Goal: Transaction & Acquisition: Purchase product/service

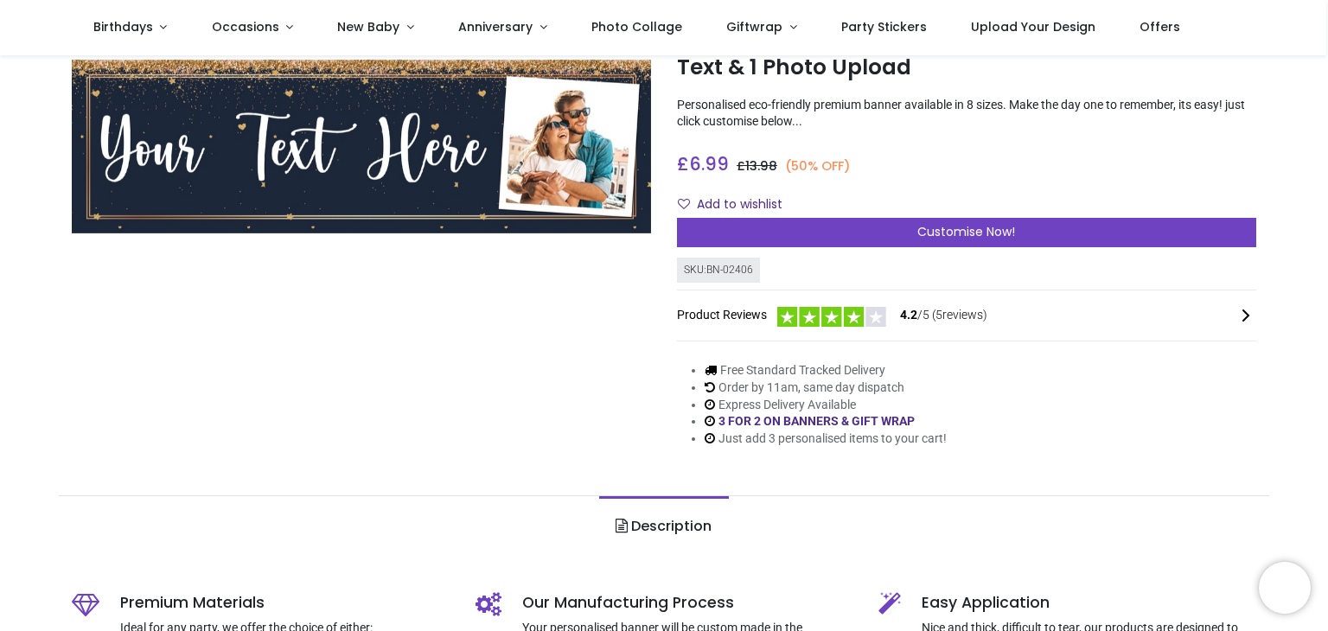
scroll to position [118, 0]
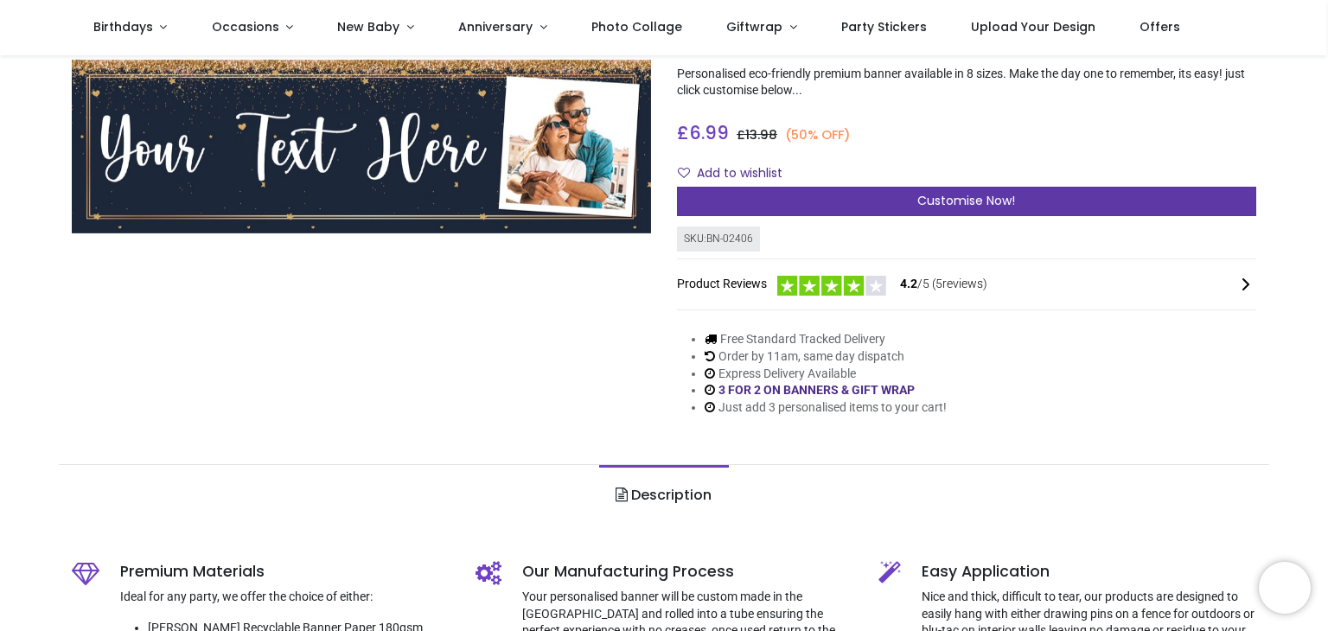
click at [944, 189] on div "Customise Now!" at bounding box center [966, 201] width 579 height 29
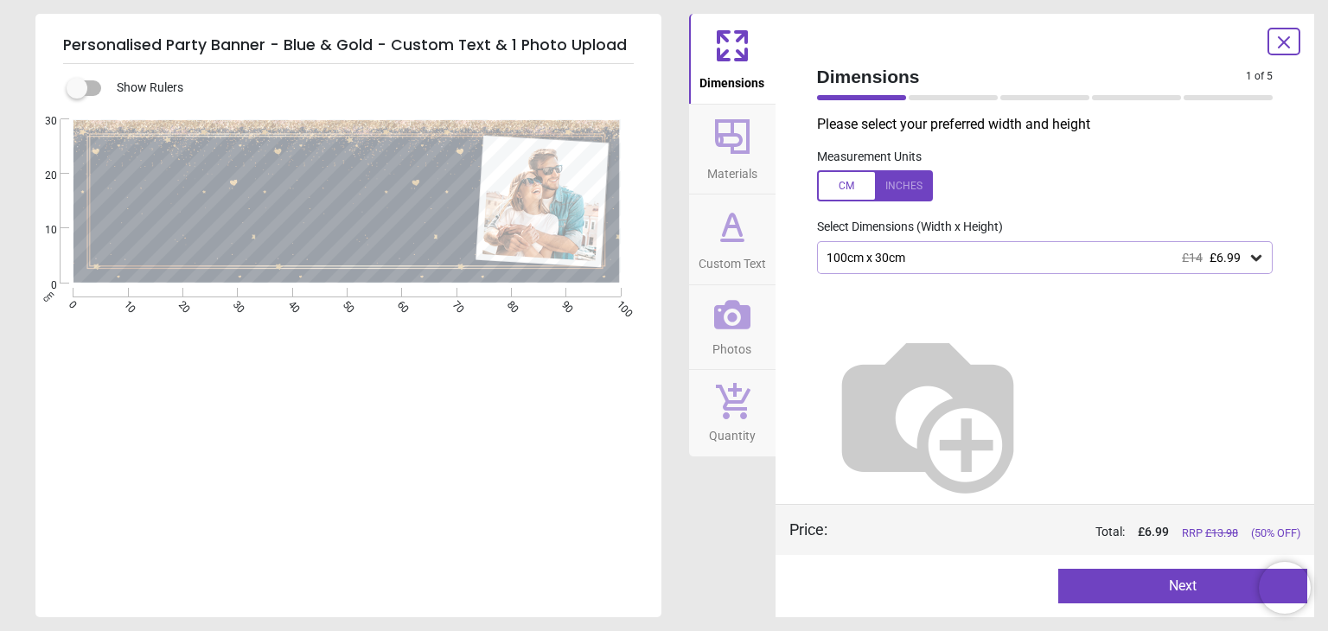
click at [1249, 257] on icon at bounding box center [1256, 257] width 17 height 17
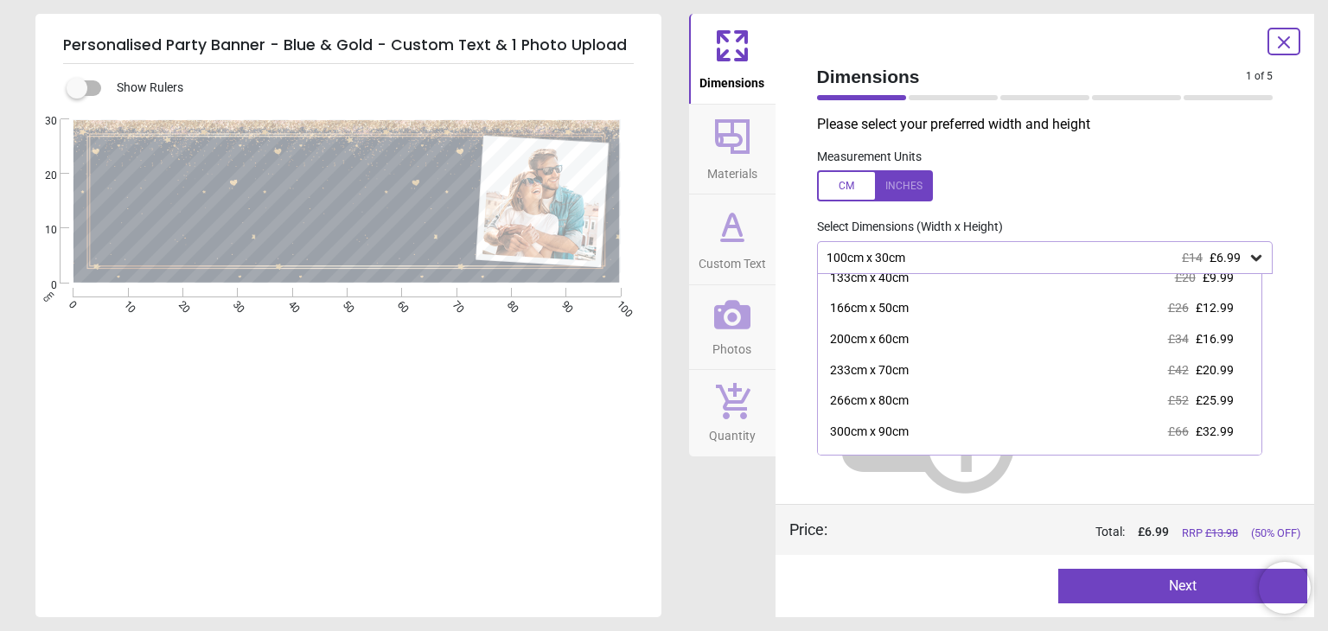
scroll to position [66, 0]
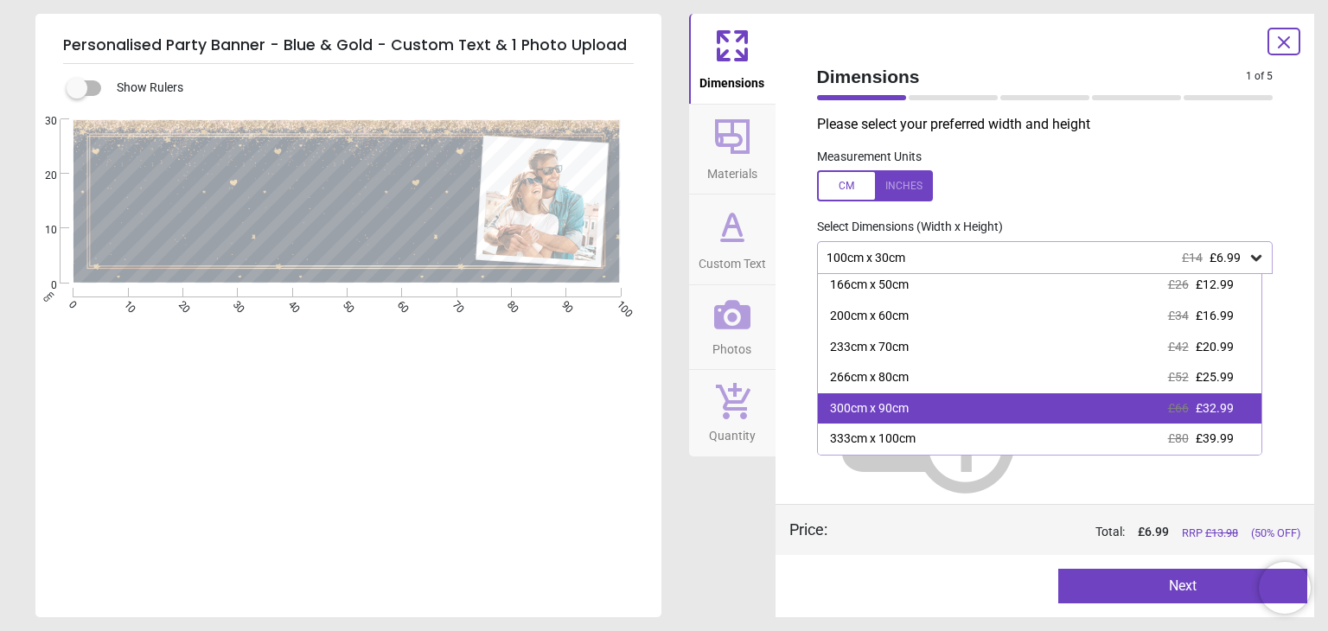
click at [1200, 404] on span "£32.99" at bounding box center [1215, 408] width 38 height 14
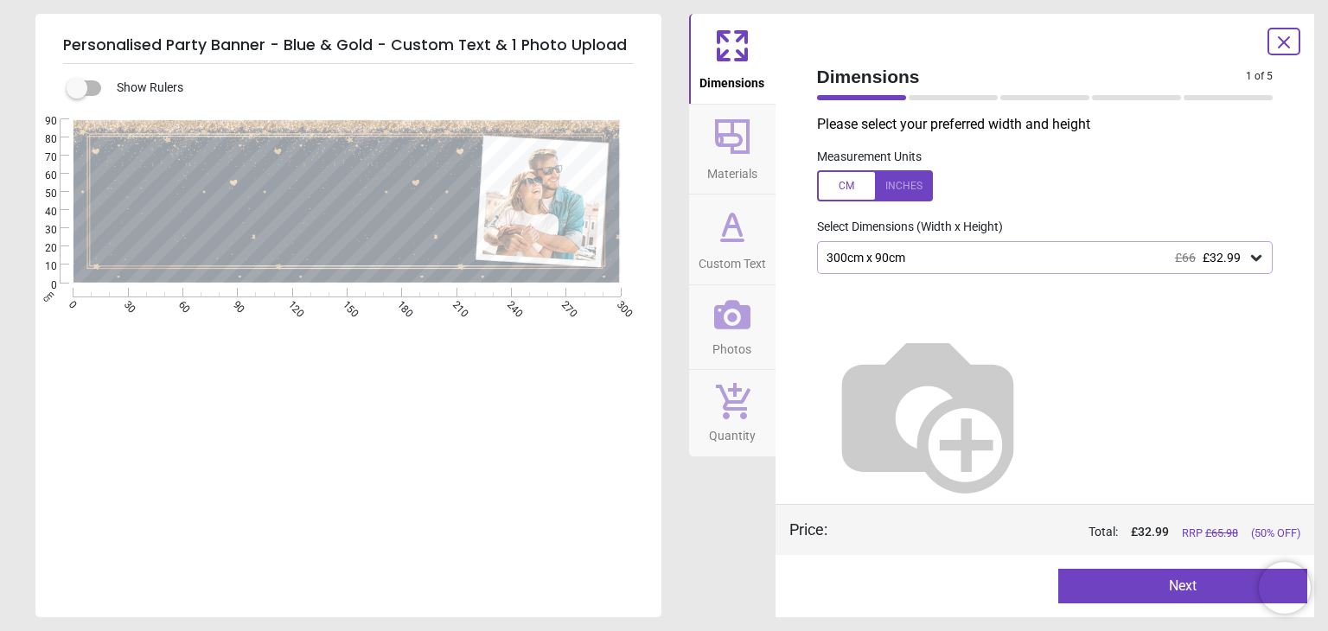
click at [1163, 588] on button "Next" at bounding box center [1182, 586] width 249 height 35
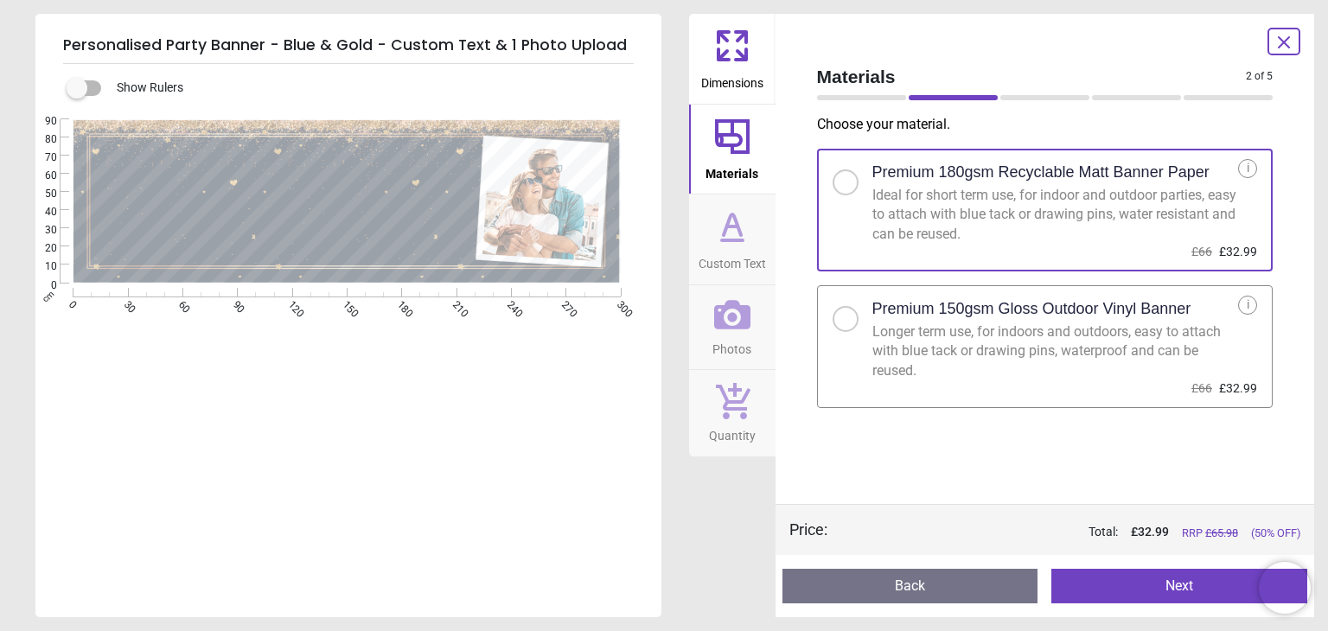
click at [851, 316] on div at bounding box center [846, 319] width 26 height 26
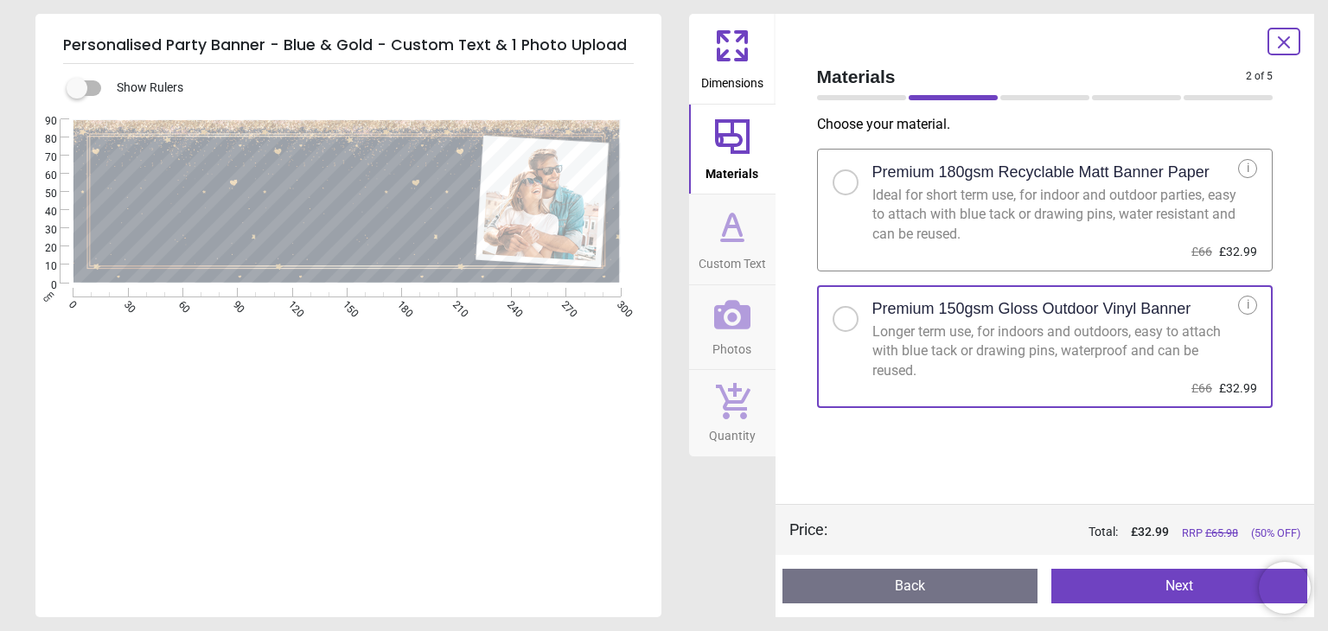
click at [1176, 589] on button "Next" at bounding box center [1179, 586] width 256 height 35
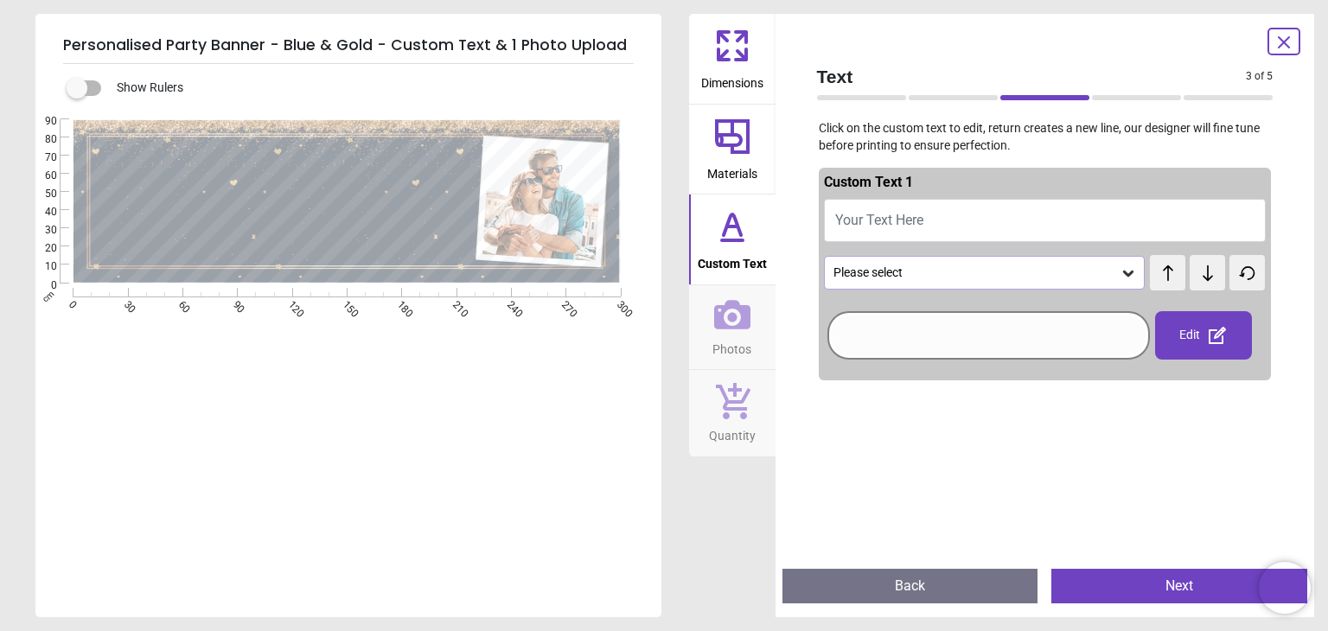
click at [972, 210] on button "Your Text Here" at bounding box center [1045, 220] width 443 height 43
click at [941, 585] on button "Back" at bounding box center [911, 586] width 256 height 35
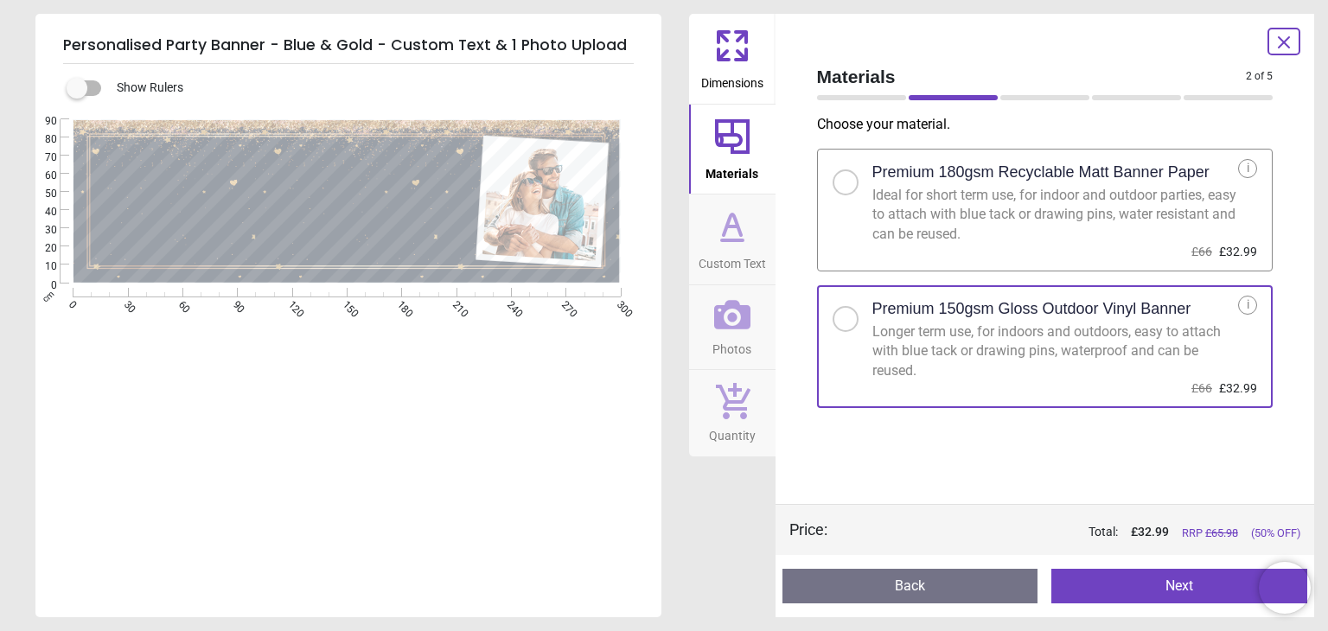
click at [941, 585] on button "Back" at bounding box center [911, 586] width 256 height 35
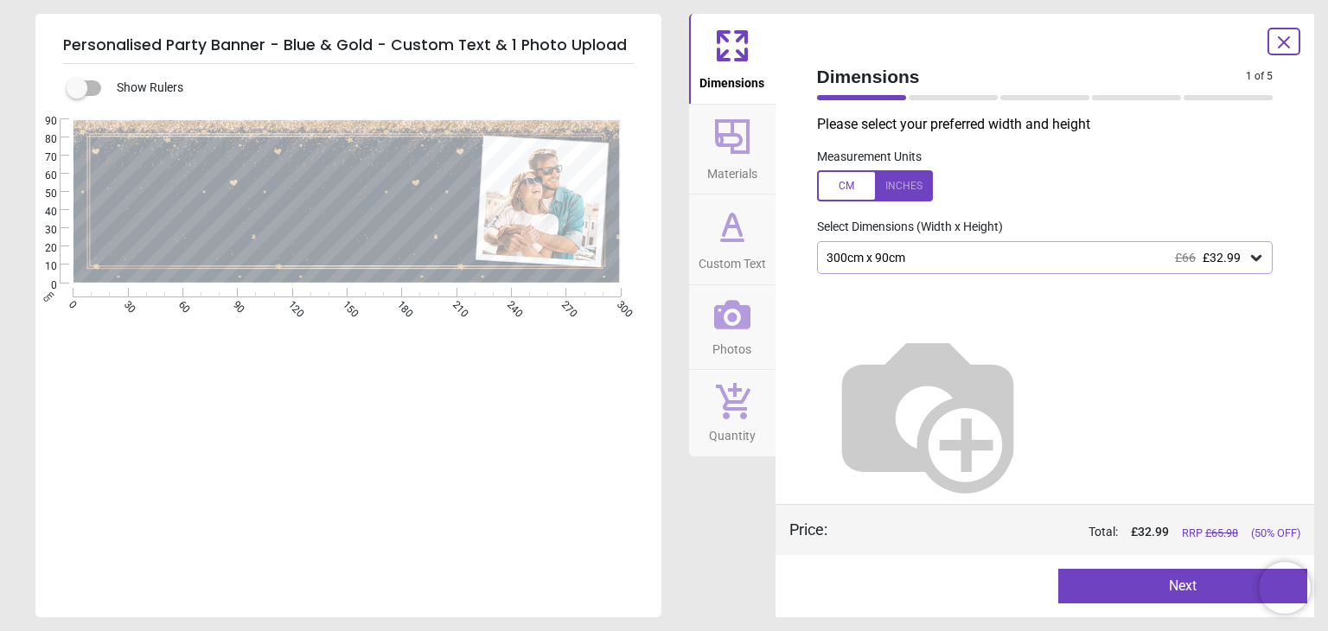
click at [1248, 265] on icon at bounding box center [1256, 257] width 17 height 17
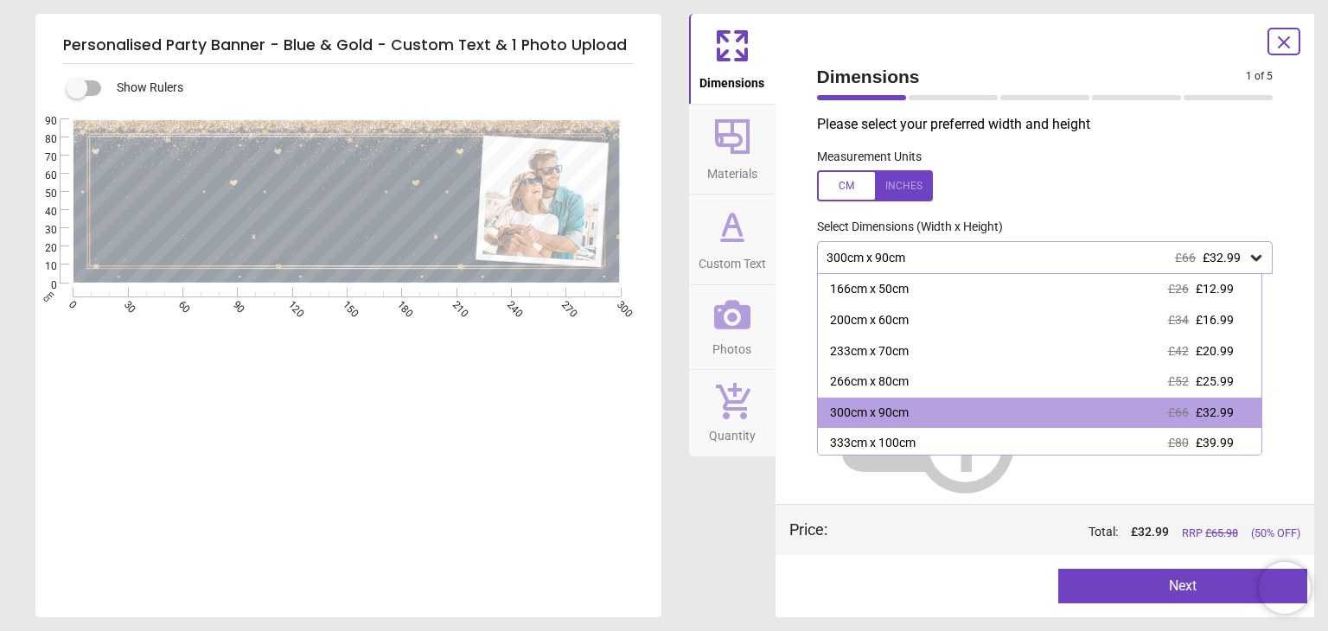
scroll to position [66, 0]
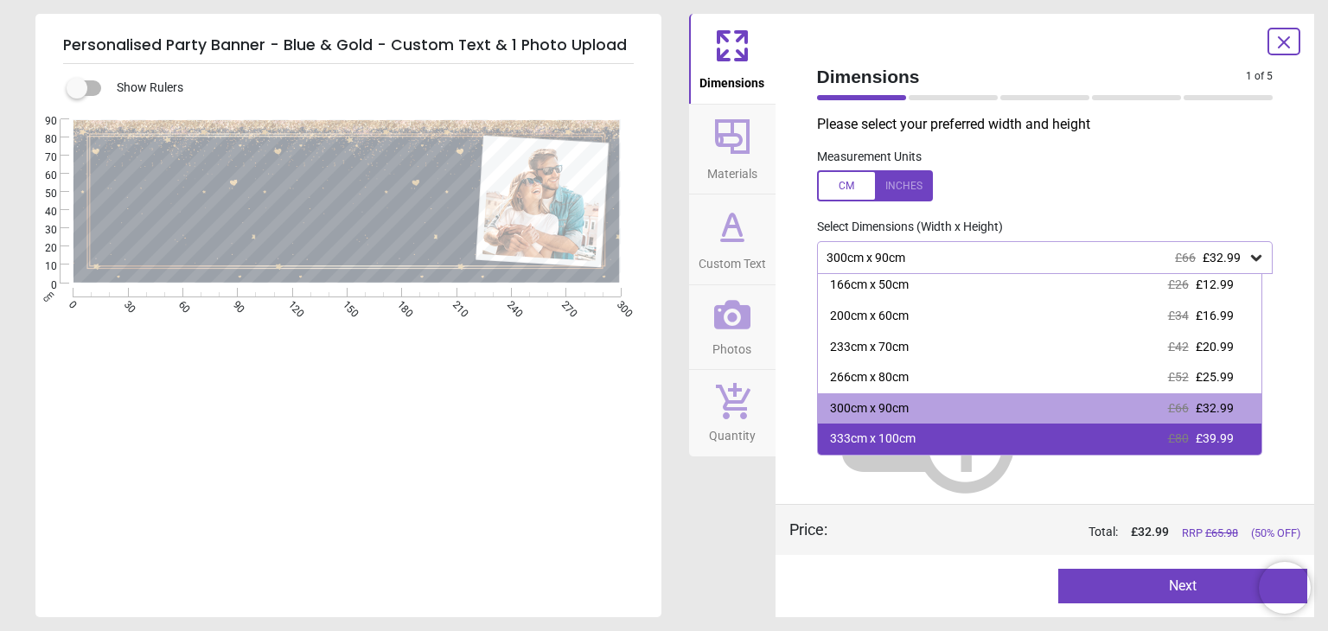
click at [1155, 429] on div "333cm x 100cm £80 £39.99" at bounding box center [1040, 439] width 444 height 31
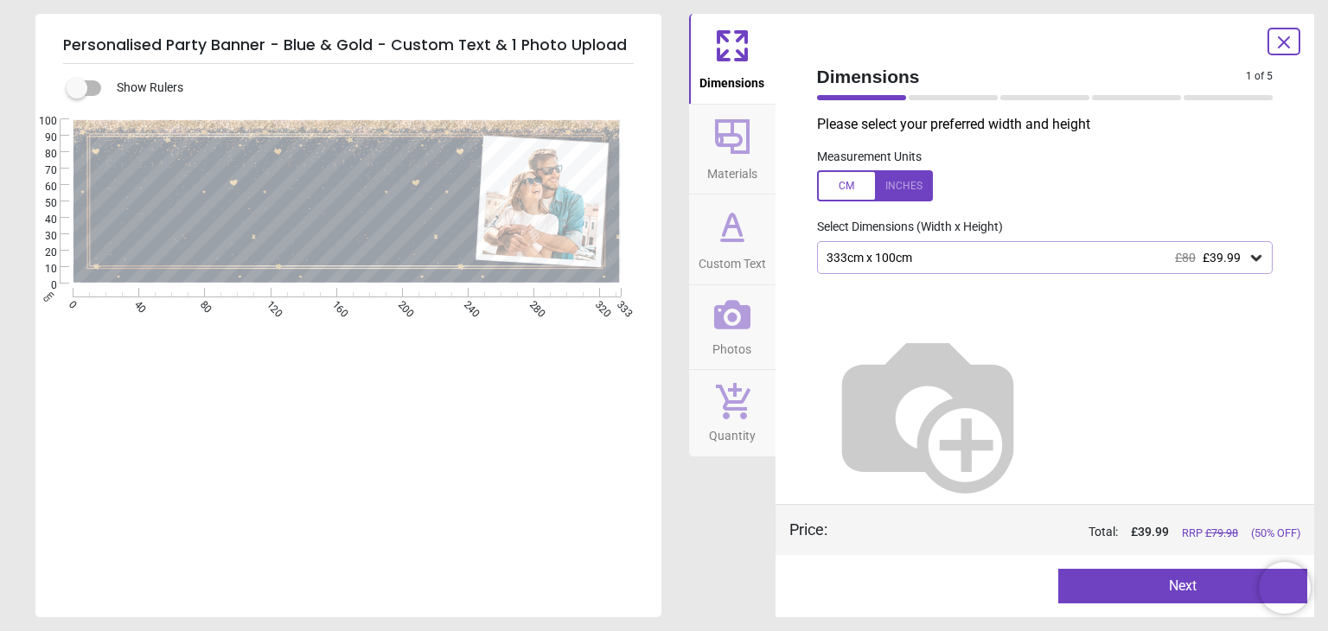
click at [1125, 579] on button "Next" at bounding box center [1182, 586] width 249 height 35
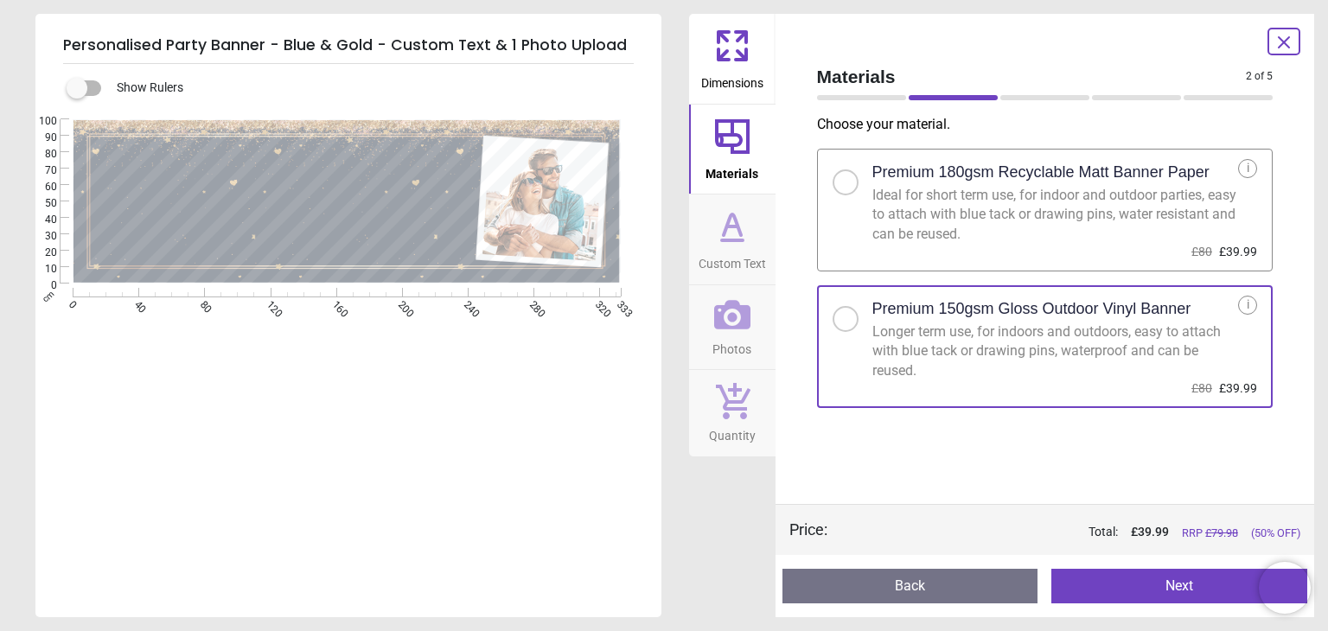
click at [1125, 579] on button "Next" at bounding box center [1179, 586] width 256 height 35
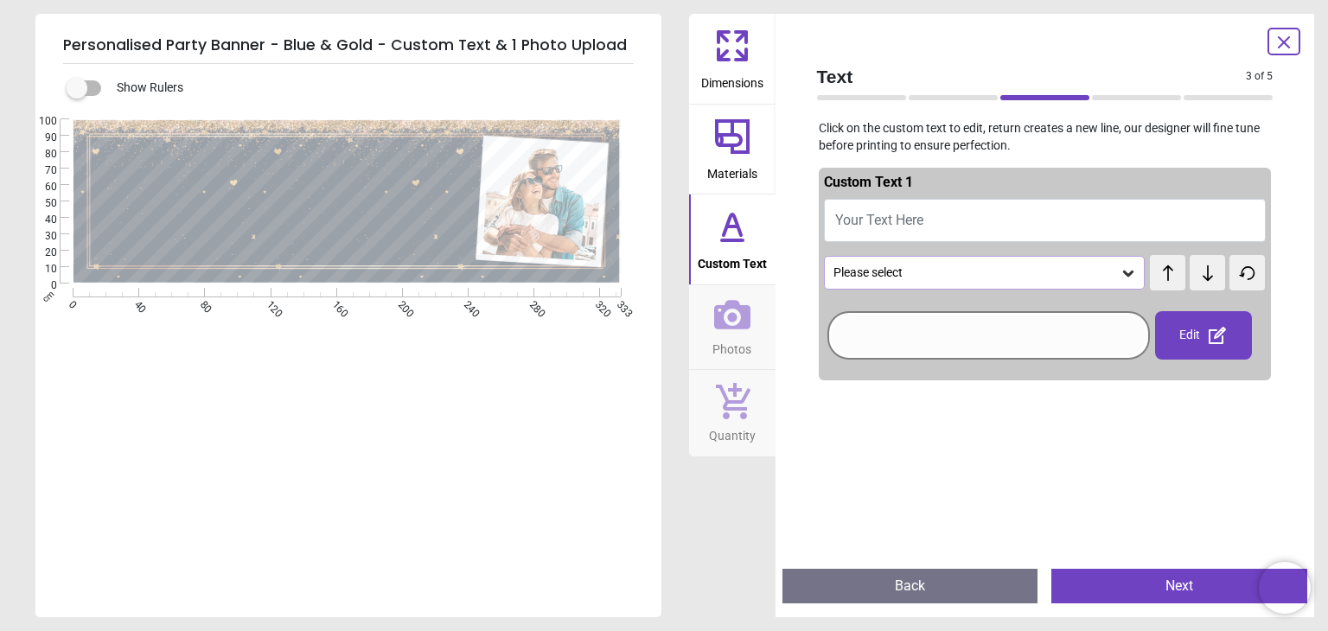
click at [958, 258] on div "Please select" at bounding box center [985, 272] width 322 height 33
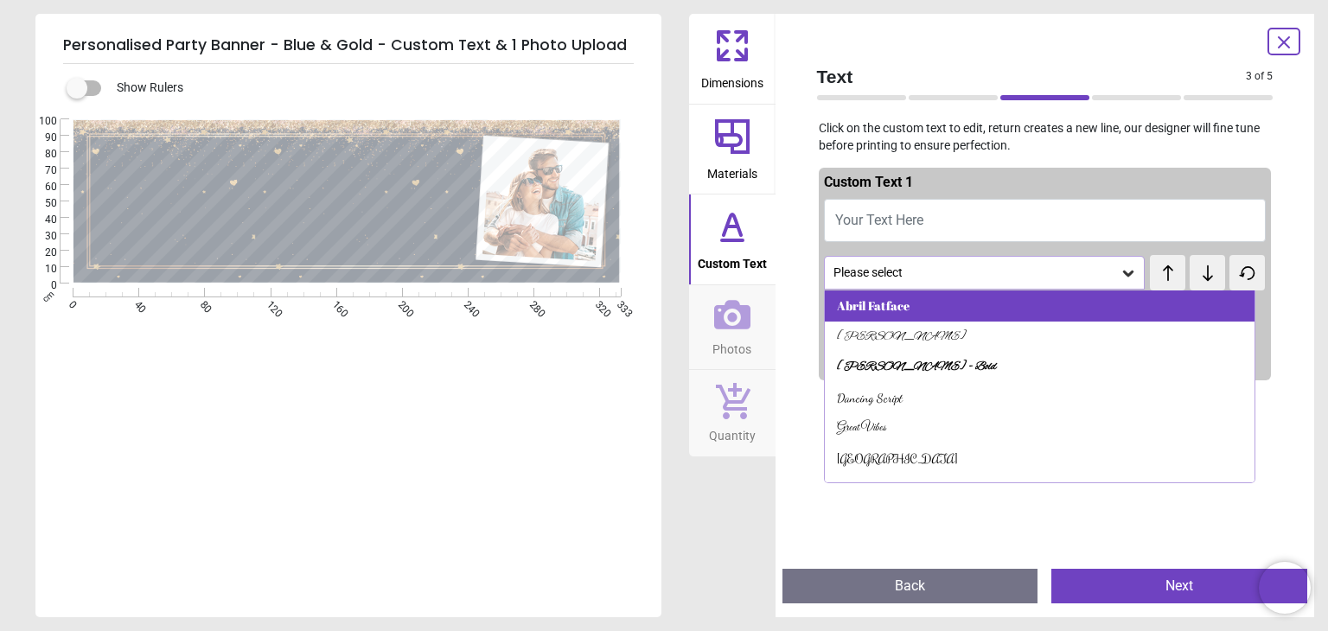
click at [1000, 309] on div "Abril Fatface" at bounding box center [1040, 306] width 430 height 31
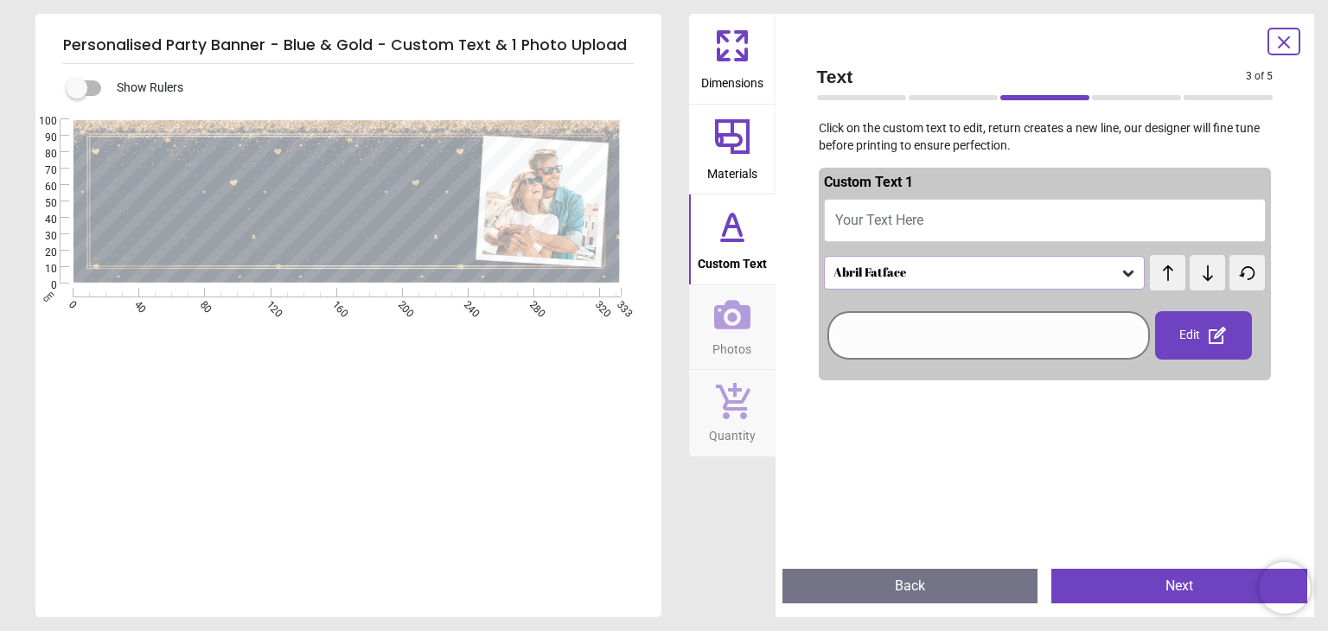
click at [922, 220] on span "Your Text Here" at bounding box center [879, 220] width 88 height 16
type textarea "*"
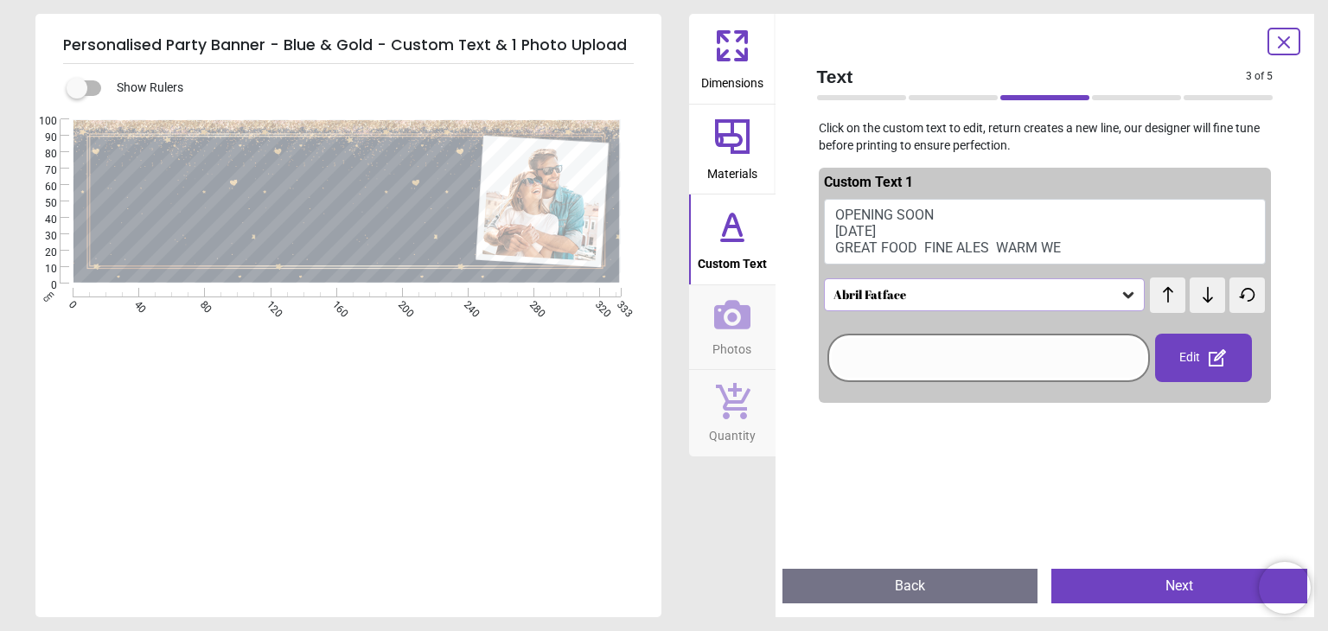
scroll to position [3, 0]
click at [1123, 302] on icon at bounding box center [1128, 294] width 17 height 17
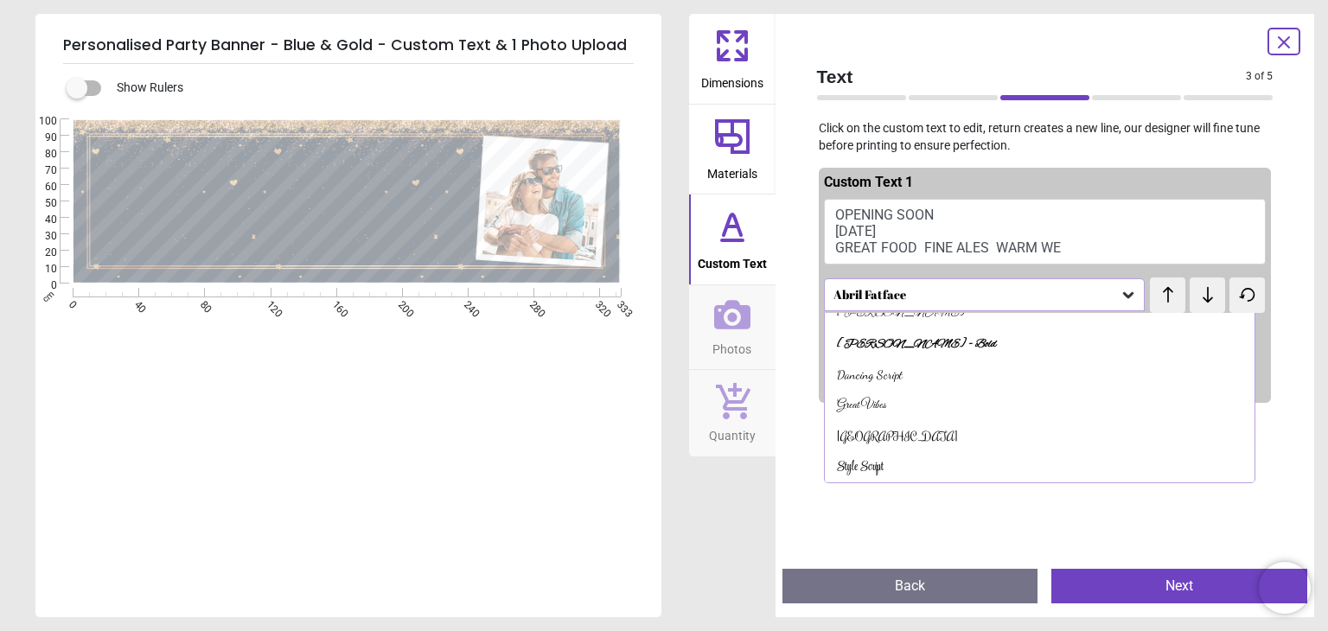
scroll to position [0, 0]
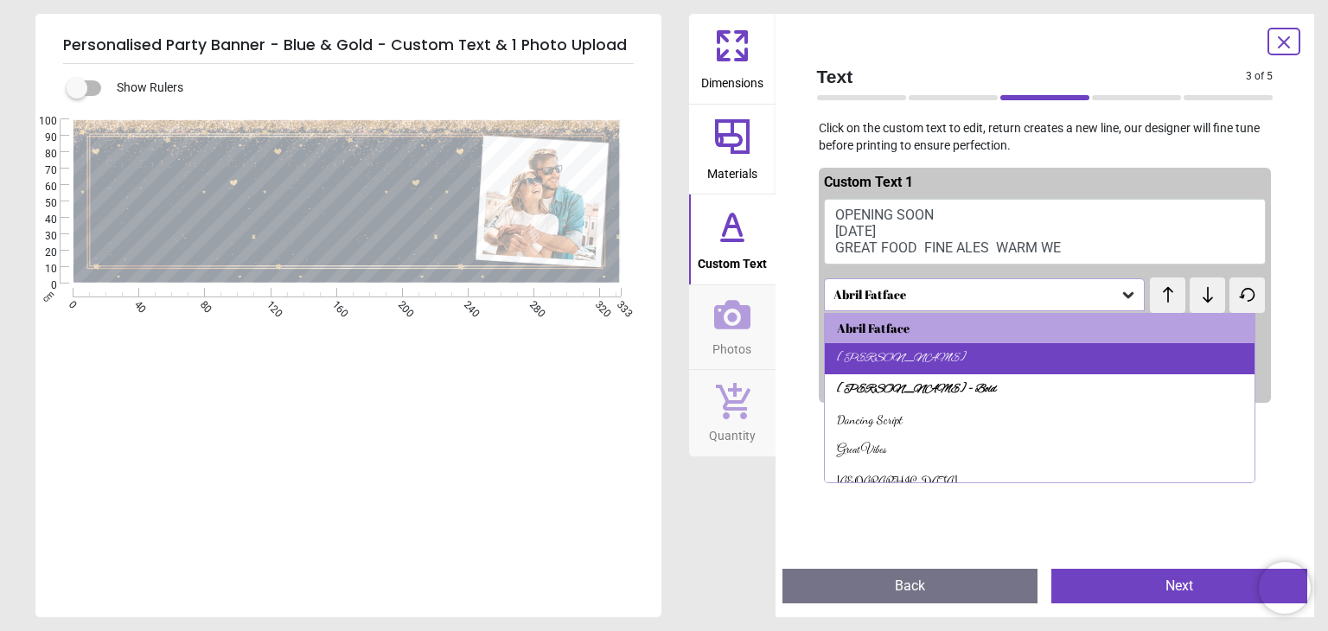
click at [1220, 351] on div "[PERSON_NAME]" at bounding box center [1040, 358] width 430 height 31
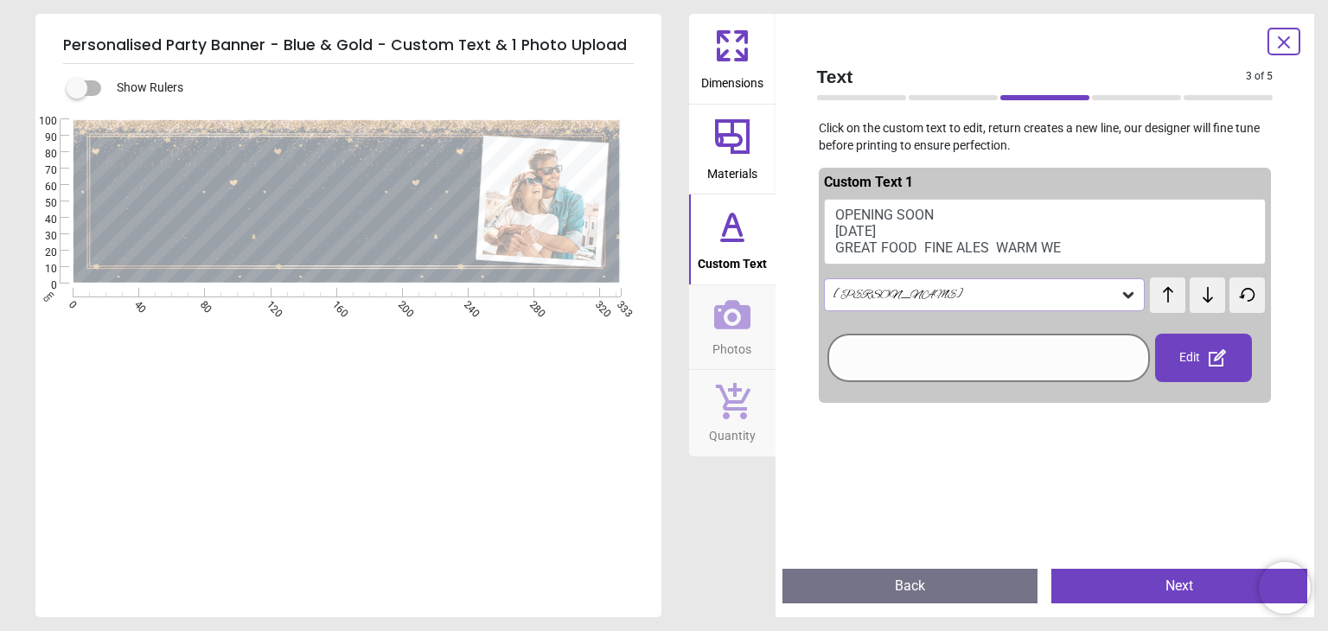
click at [1123, 297] on icon at bounding box center [1128, 295] width 10 height 6
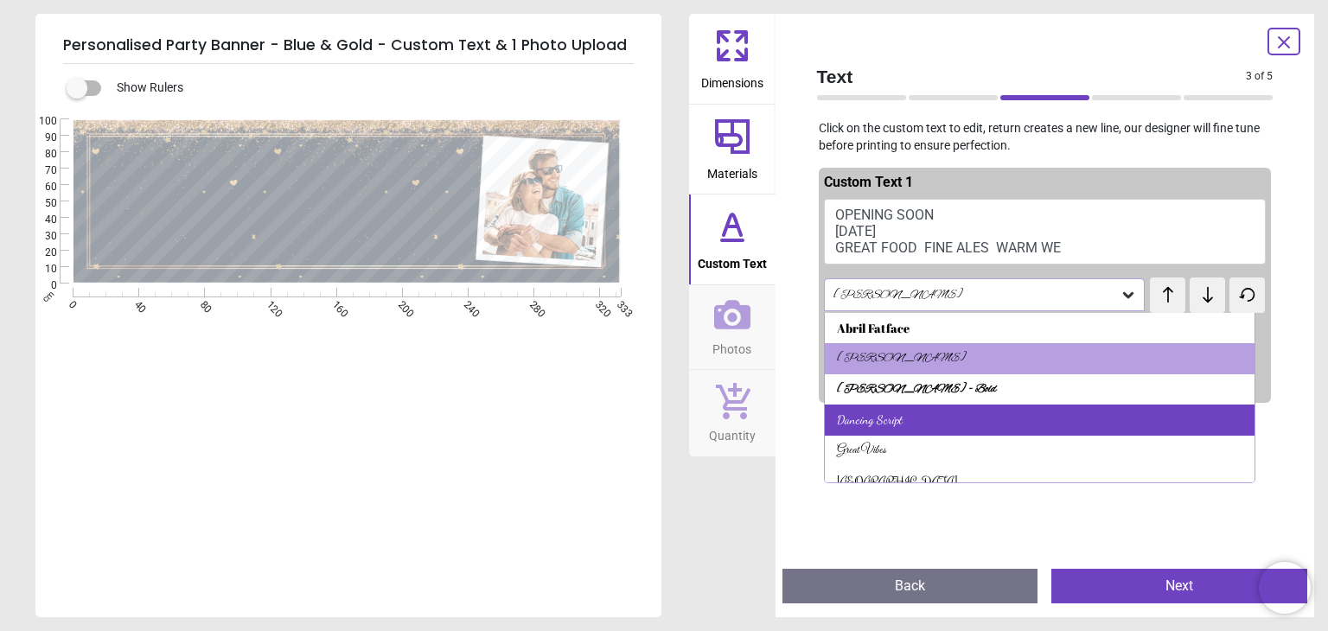
click at [1074, 421] on div "Dancing Script" at bounding box center [1040, 420] width 430 height 31
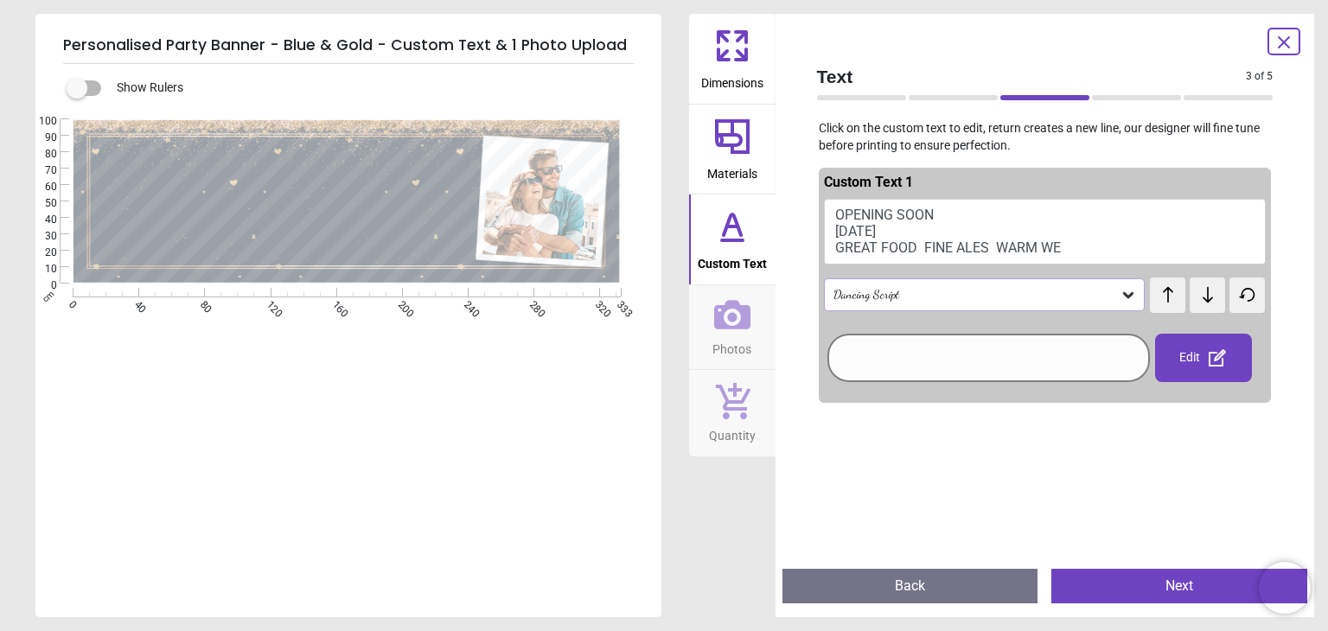
click at [1120, 291] on icon at bounding box center [1128, 294] width 17 height 17
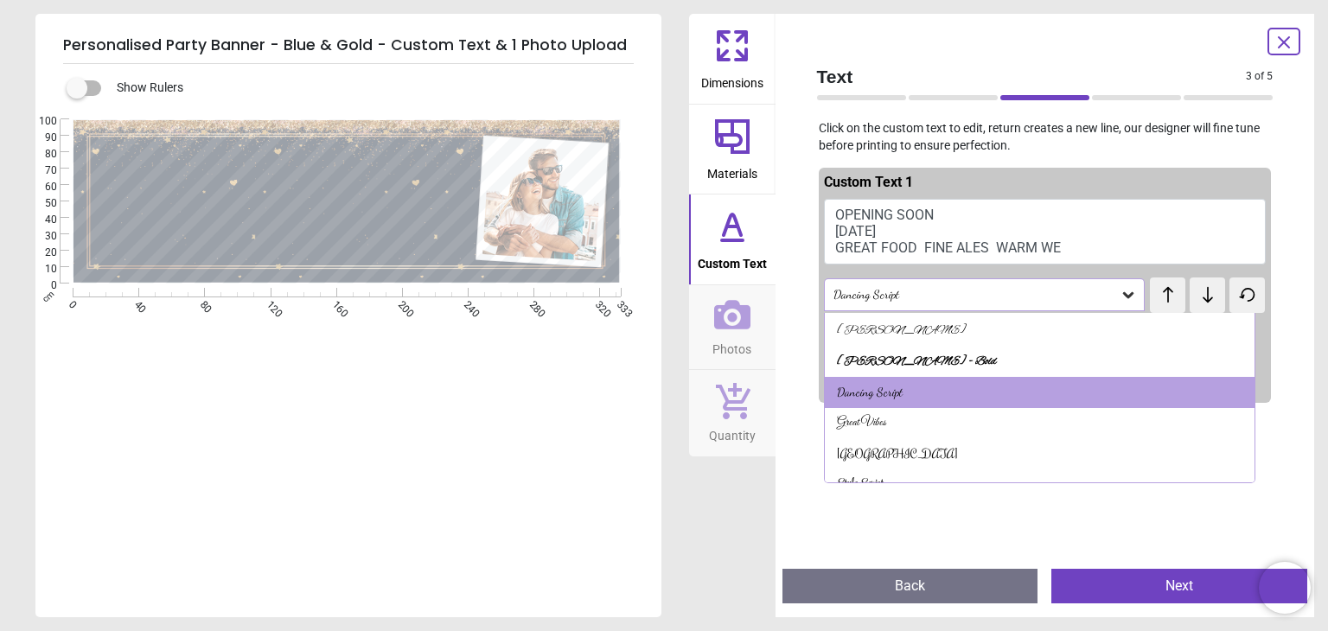
scroll to position [45, 0]
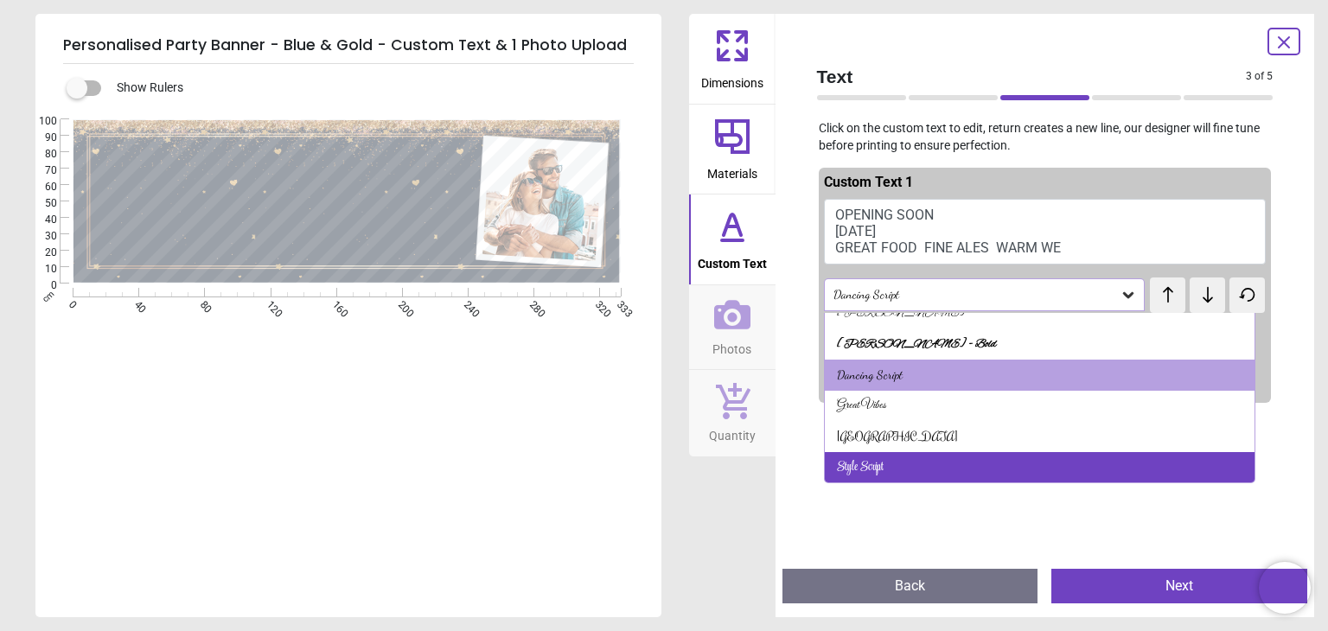
click at [1176, 467] on div "Style Script" at bounding box center [1040, 467] width 430 height 31
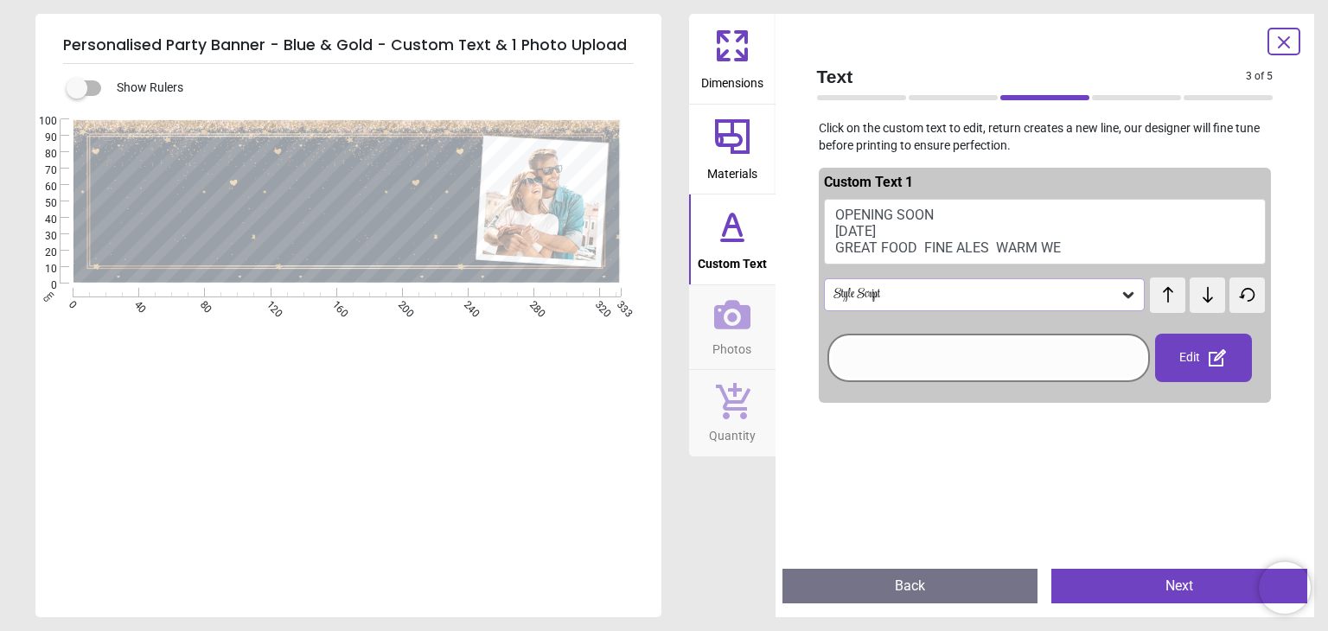
click at [1123, 294] on icon at bounding box center [1128, 295] width 10 height 6
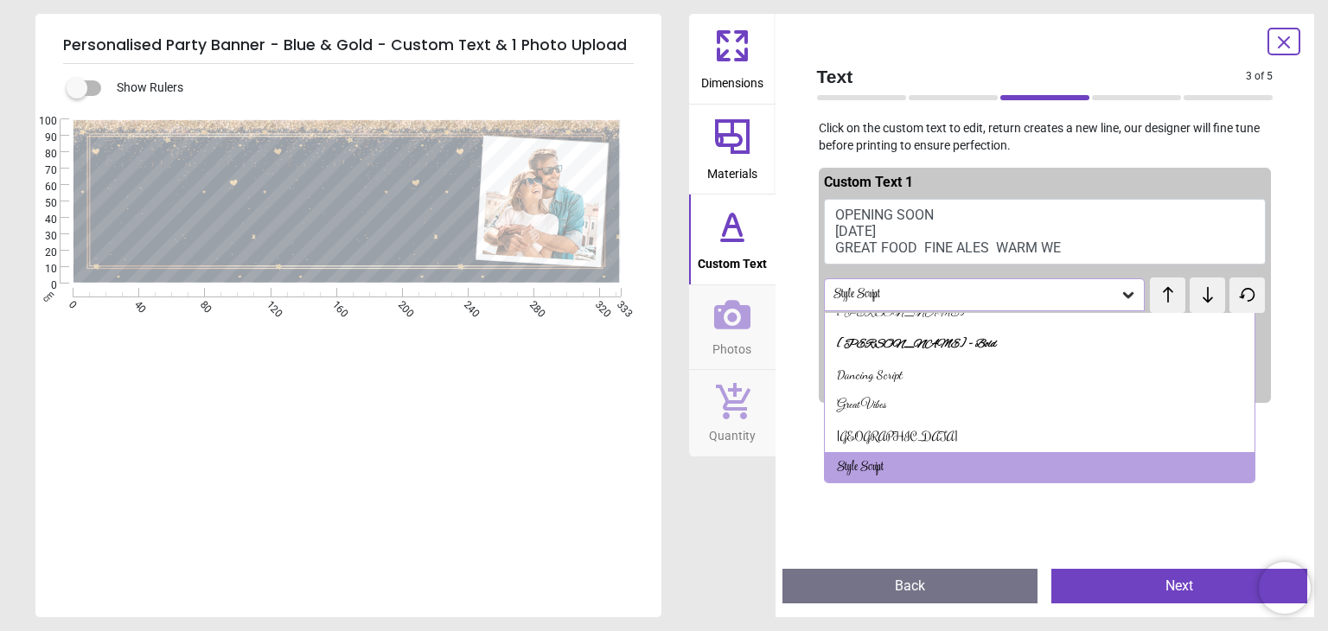
scroll to position [0, 0]
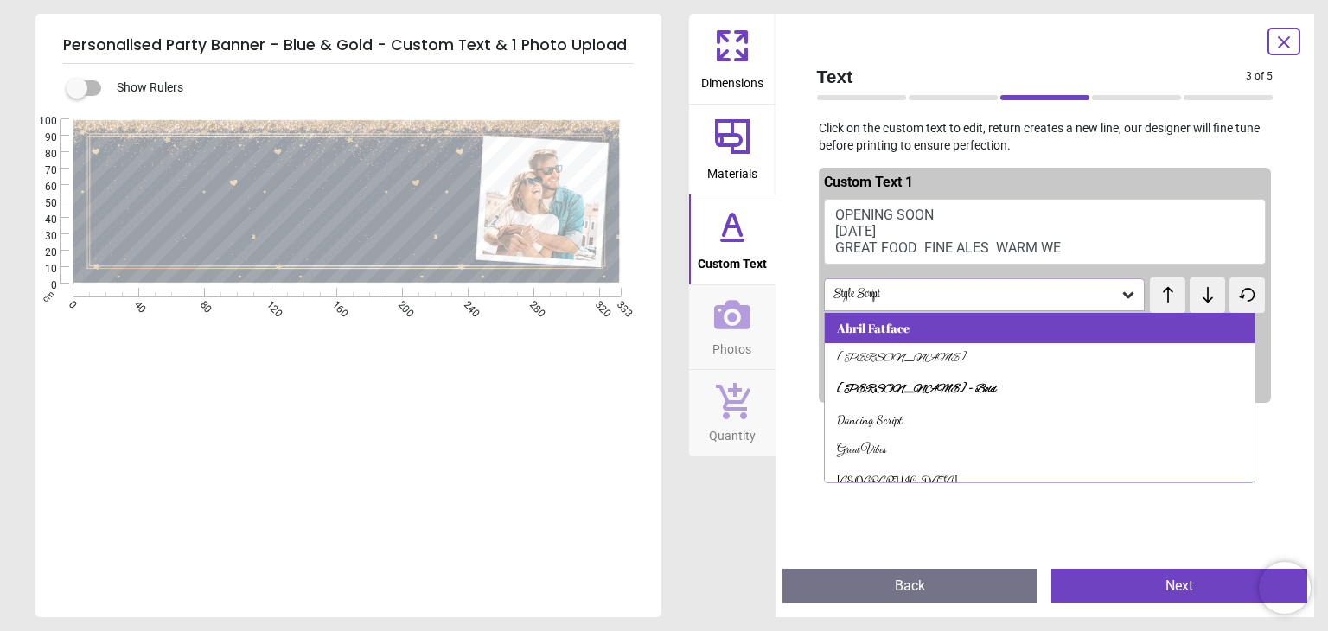
click at [1136, 330] on div "Abril Fatface" at bounding box center [1040, 328] width 430 height 31
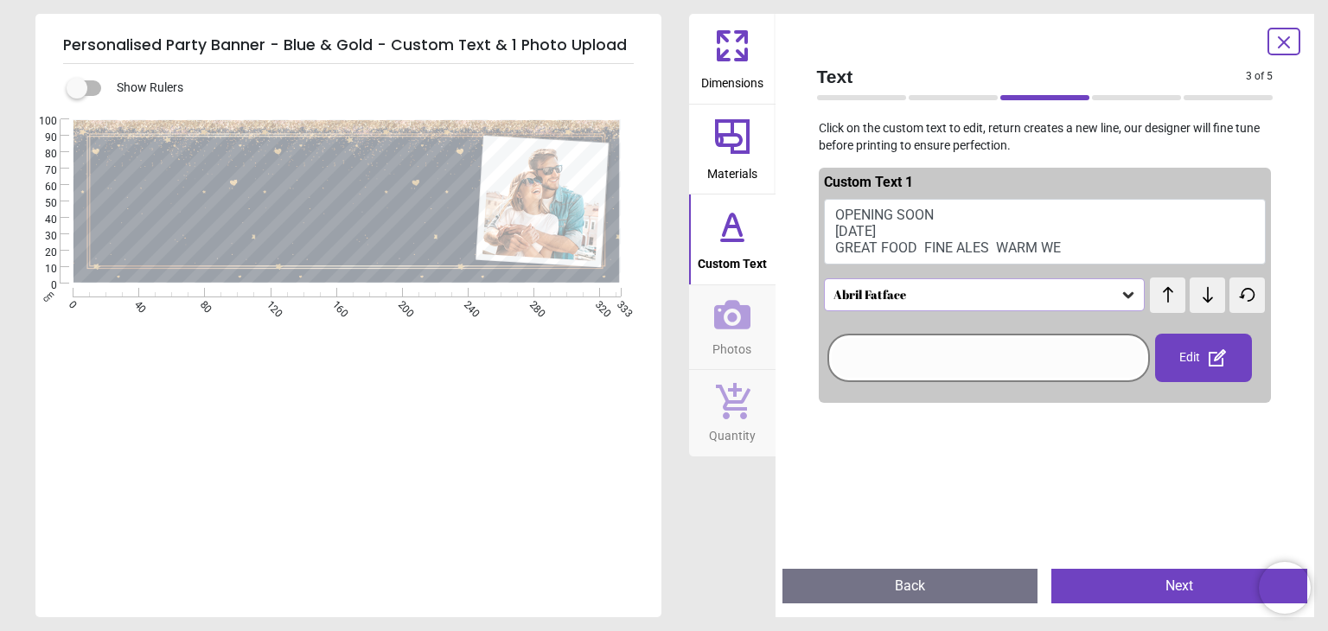
click at [1197, 288] on icon at bounding box center [1208, 294] width 26 height 17
click at [1162, 297] on icon at bounding box center [1168, 294] width 26 height 17
click at [399, 199] on textarea "**********" at bounding box center [283, 202] width 372 height 62
click at [384, 198] on textarea "**********" at bounding box center [283, 202] width 372 height 62
drag, startPoint x: 367, startPoint y: 180, endPoint x: 311, endPoint y: 176, distance: 55.4
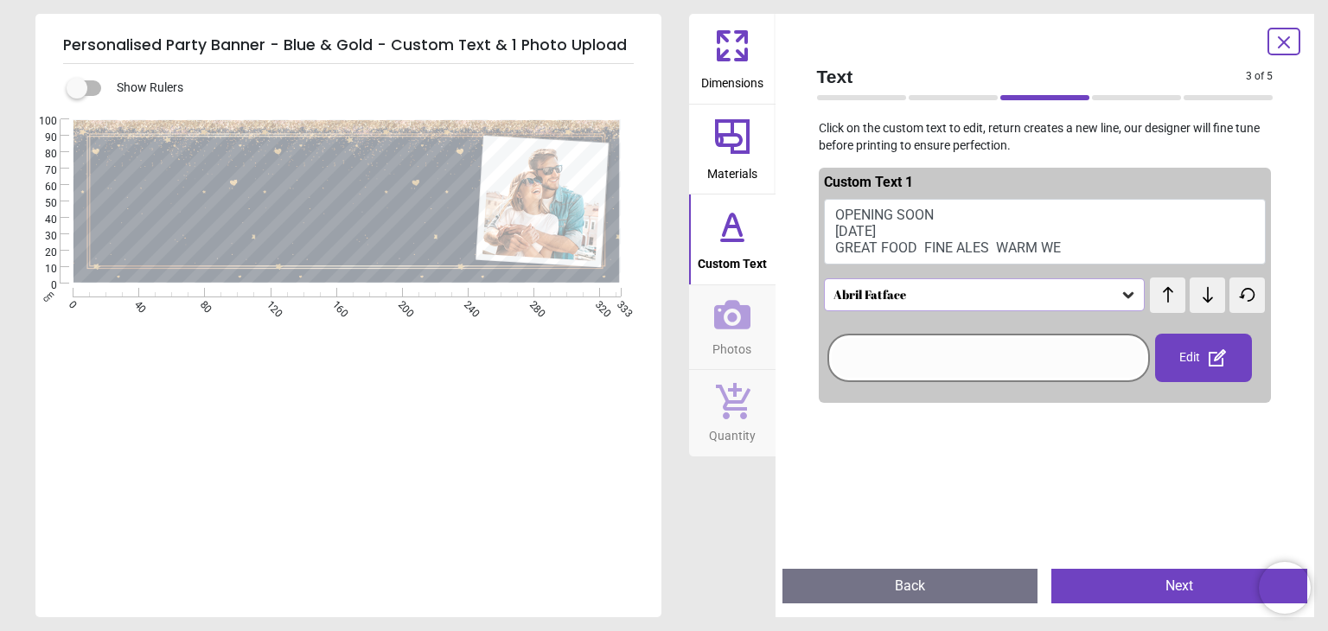
click at [311, 176] on textarea "**********" at bounding box center [283, 202] width 372 height 62
click at [938, 206] on button "OPENING SOON [DATE] GREAT FOOD FINE ALES WARM WE" at bounding box center [1045, 232] width 443 height 66
click at [936, 214] on button "OPENING SOON [DATE] GREAT FOOD FINE ALES WARM WE" at bounding box center [1045, 232] width 443 height 66
click at [364, 180] on textarea "**********" at bounding box center [283, 201] width 372 height 65
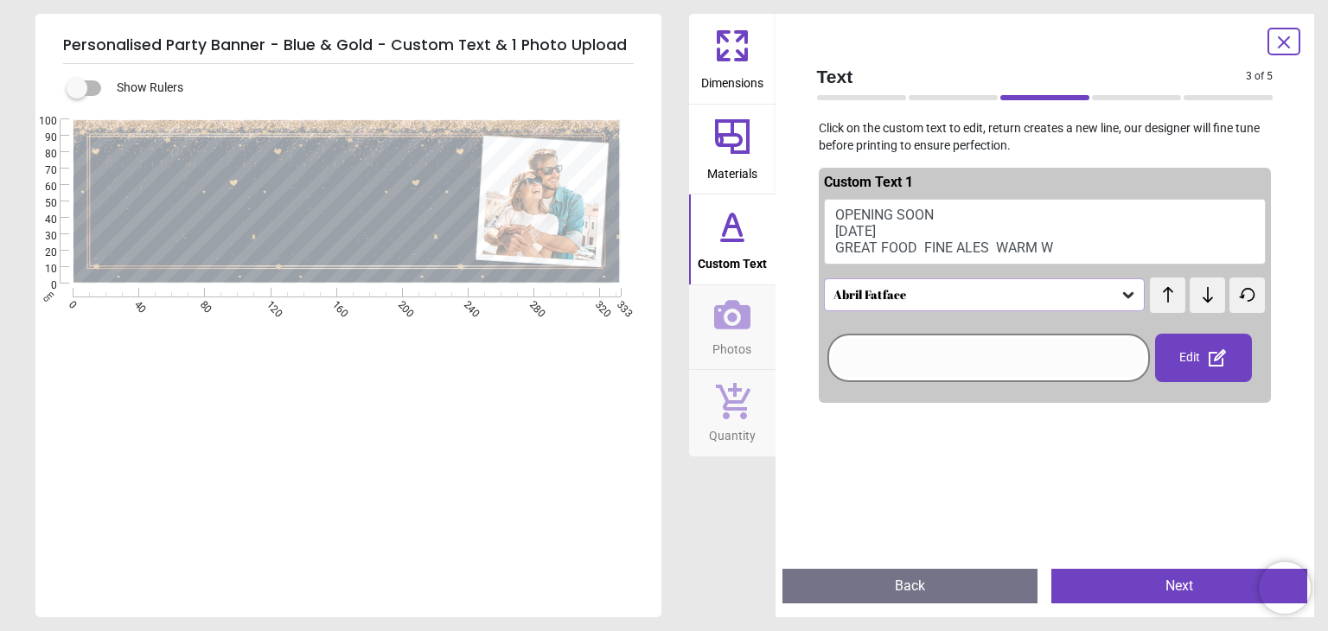
scroll to position [0, 0]
drag, startPoint x: 391, startPoint y: 199, endPoint x: 175, endPoint y: 200, distance: 216.2
click at [175, 200] on textarea "**********" at bounding box center [283, 201] width 372 height 65
click at [104, 226] on textarea "**********" at bounding box center [283, 201] width 372 height 65
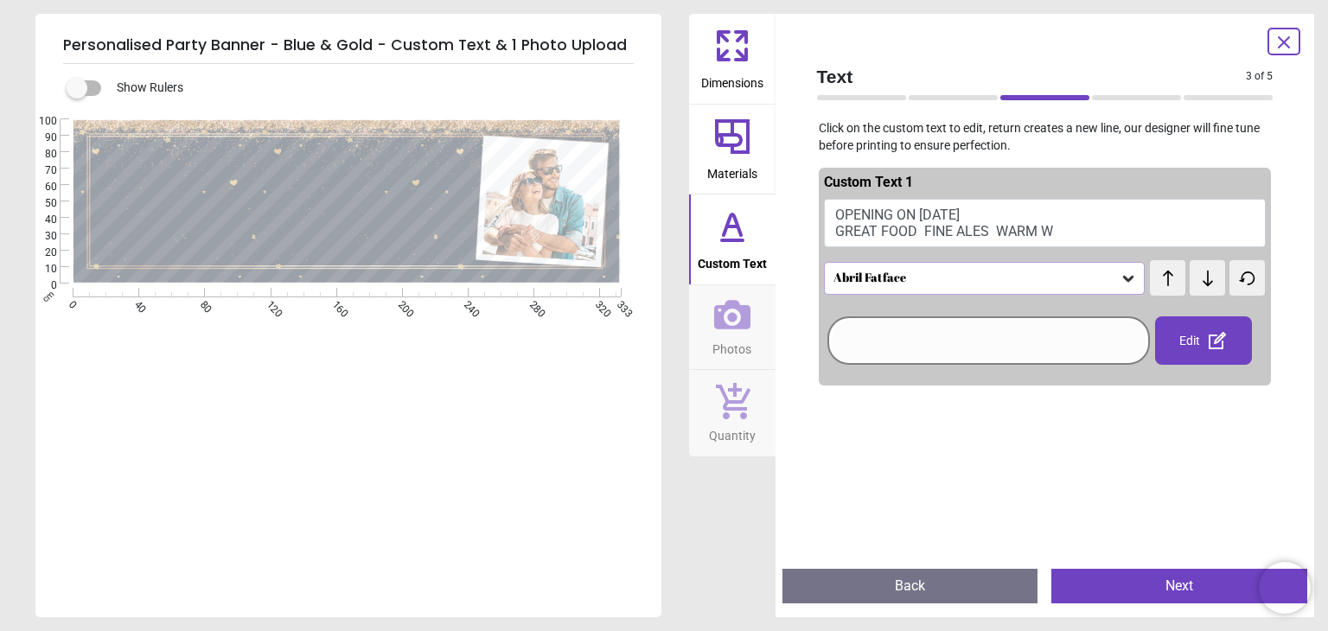
click at [362, 212] on textarea "**********" at bounding box center [283, 202] width 372 height 43
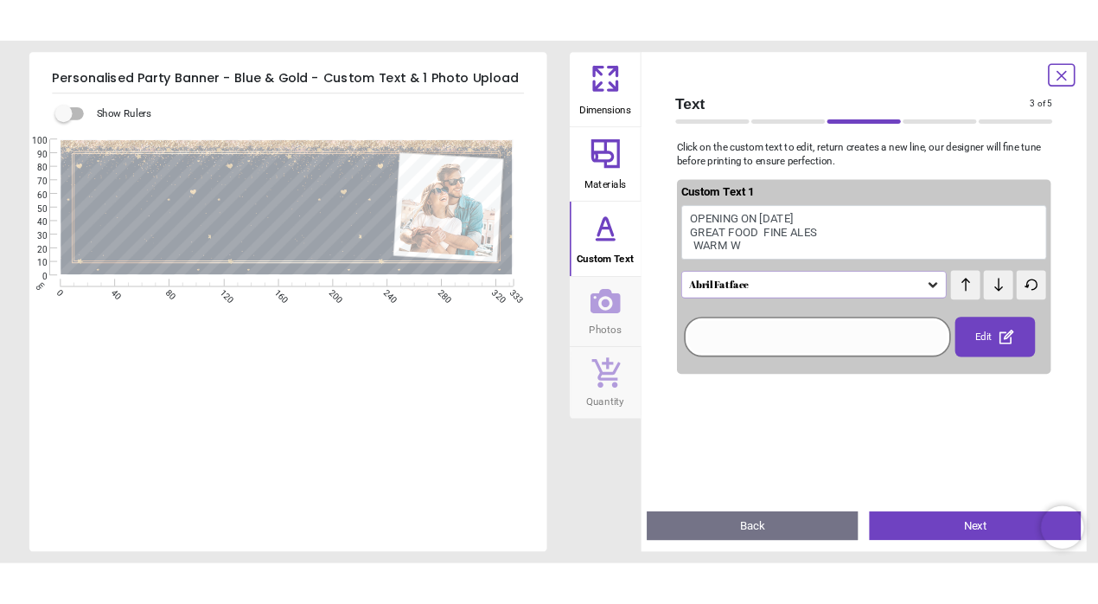
scroll to position [3, 0]
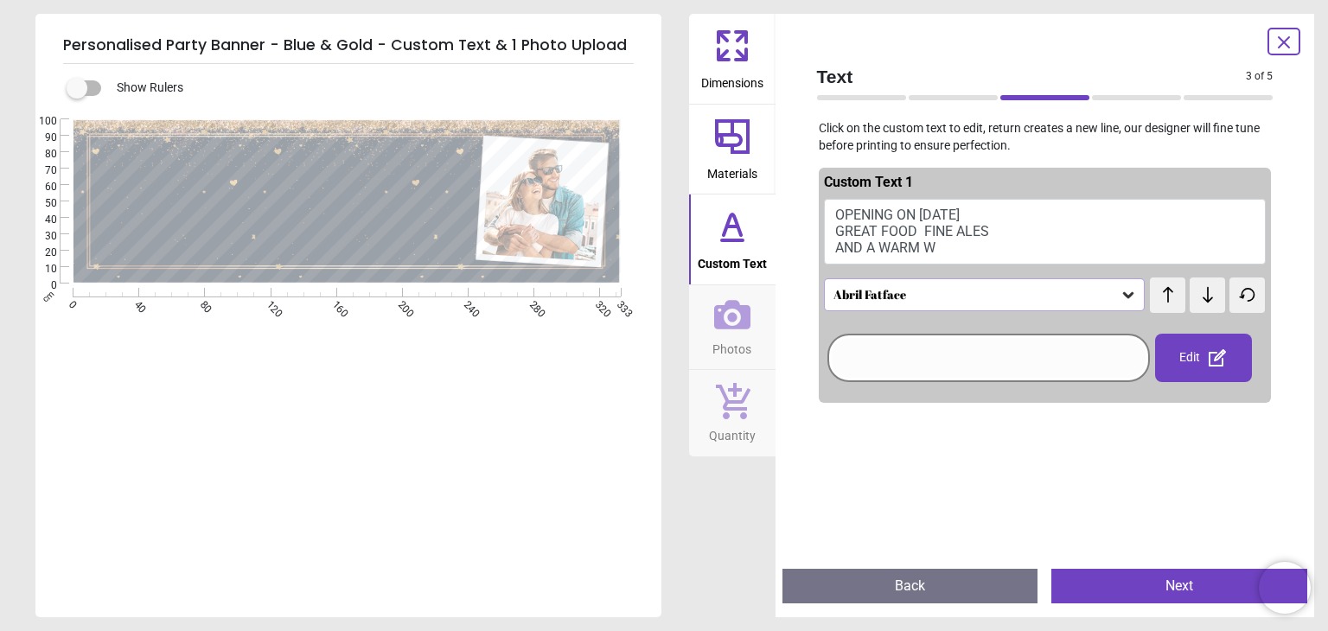
click at [394, 228] on textarea "**********" at bounding box center [283, 202] width 372 height 67
click at [292, 193] on textarea "**********" at bounding box center [283, 202] width 372 height 67
type textarea "**********"
click at [731, 320] on icon at bounding box center [732, 314] width 36 height 29
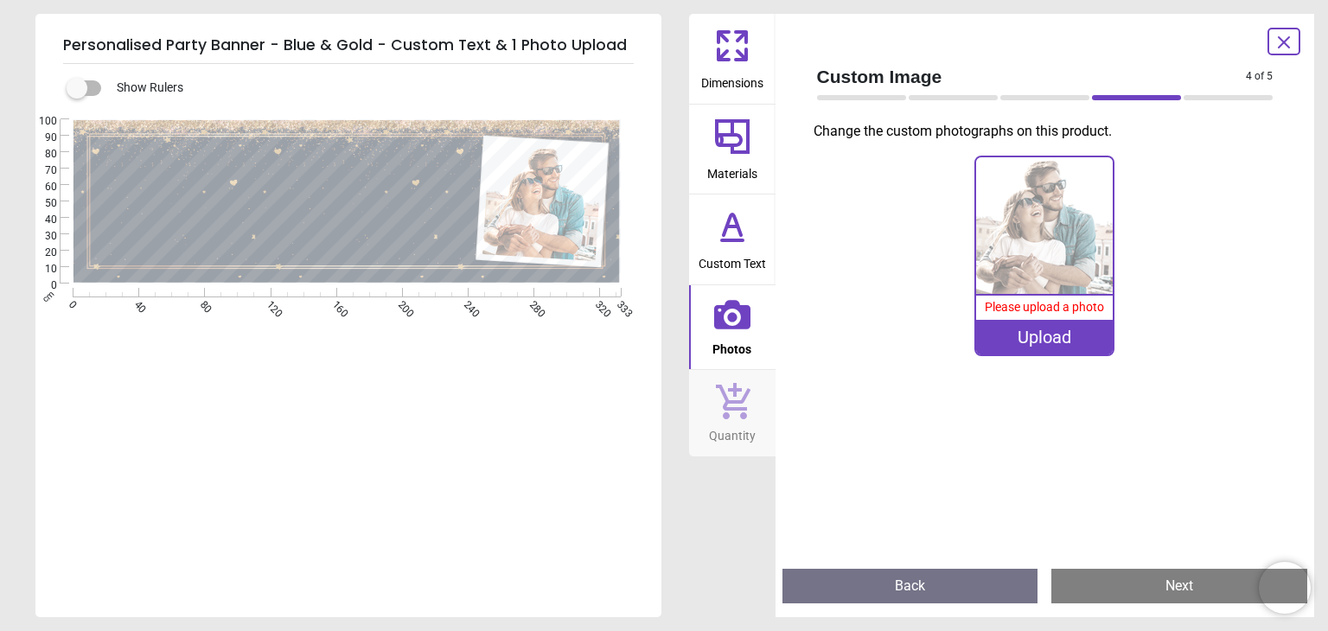
click at [1023, 333] on div "Upload" at bounding box center [1044, 337] width 137 height 35
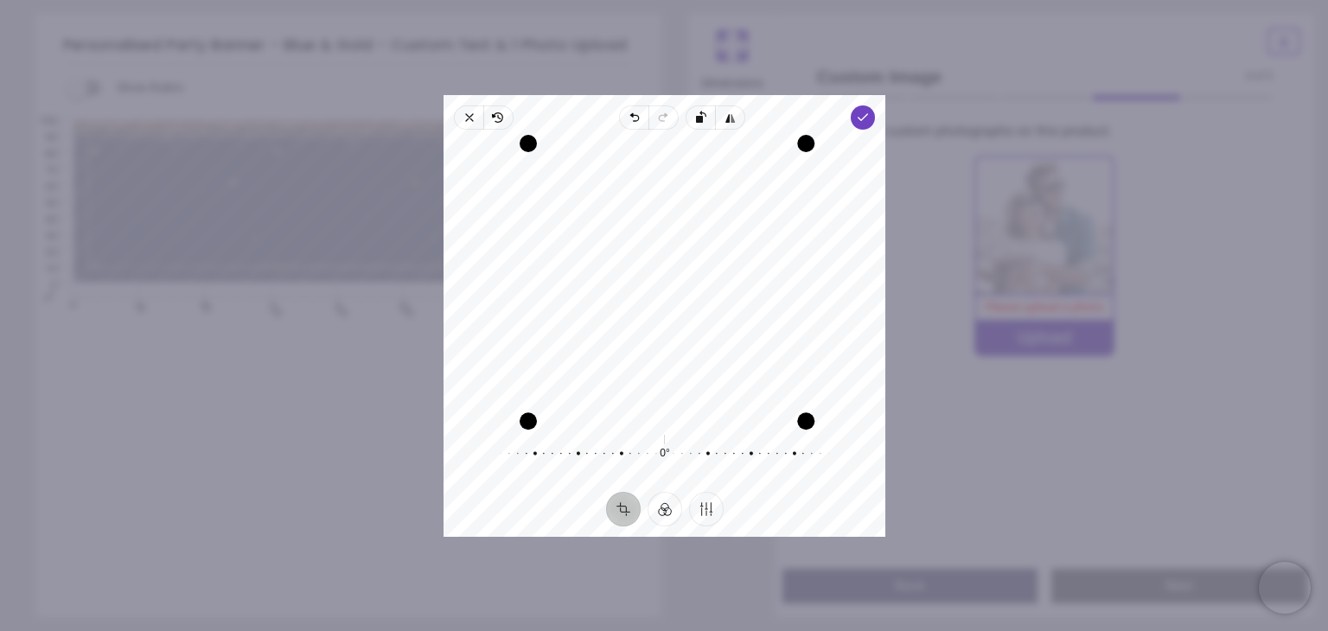
drag, startPoint x: 803, startPoint y: 418, endPoint x: 816, endPoint y: 464, distance: 48.5
click at [816, 464] on div "Recenter 0° Reset" at bounding box center [665, 311] width 442 height 362
drag, startPoint x: 804, startPoint y: 423, endPoint x: 808, endPoint y: 345, distance: 77.9
click at [808, 345] on div "Recenter" at bounding box center [664, 280] width 414 height 272
drag, startPoint x: 526, startPoint y: 146, endPoint x: 559, endPoint y: 112, distance: 48.3
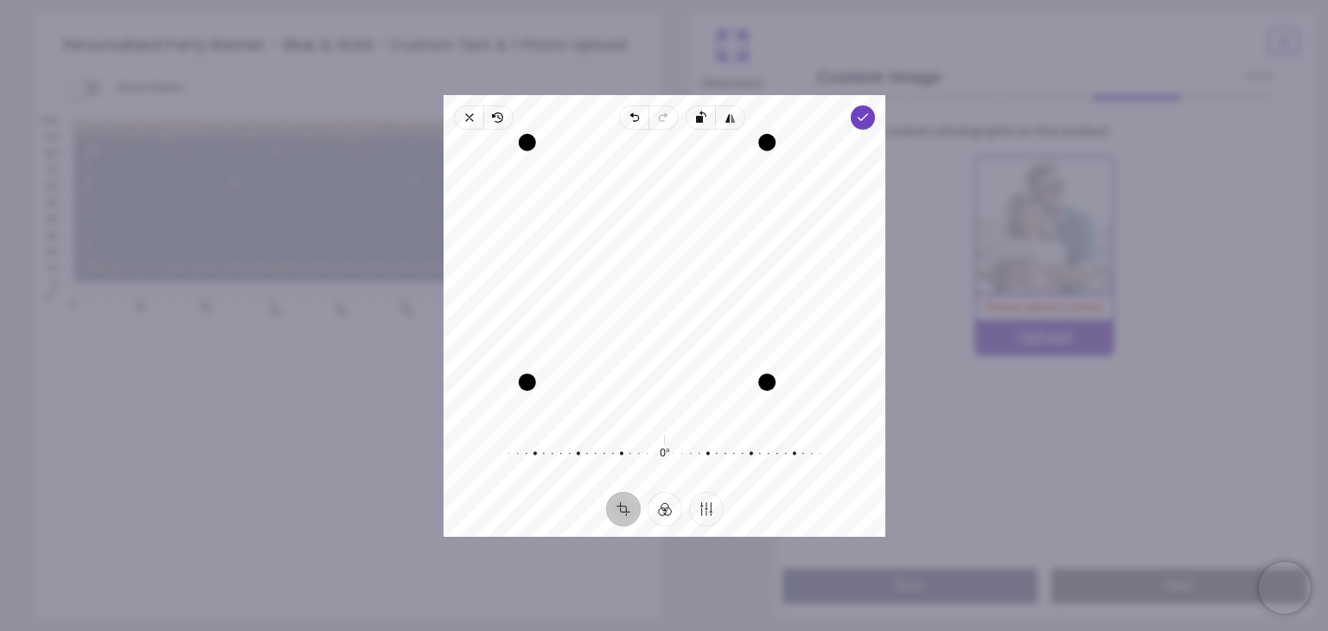
click at [559, 112] on div "Close Revert Undo Redo Rotate left Flip horizontal Done Crop Filter Finetune Re…" at bounding box center [665, 316] width 442 height 442
drag, startPoint x: 526, startPoint y: 249, endPoint x: 564, endPoint y: 219, distance: 48.6
click at [564, 219] on div "Drag edge l" at bounding box center [566, 263] width 17 height 201
drag, startPoint x: 664, startPoint y: 259, endPoint x: 664, endPoint y: 231, distance: 28.5
click at [664, 231] on div "Recenter" at bounding box center [664, 280] width 414 height 272
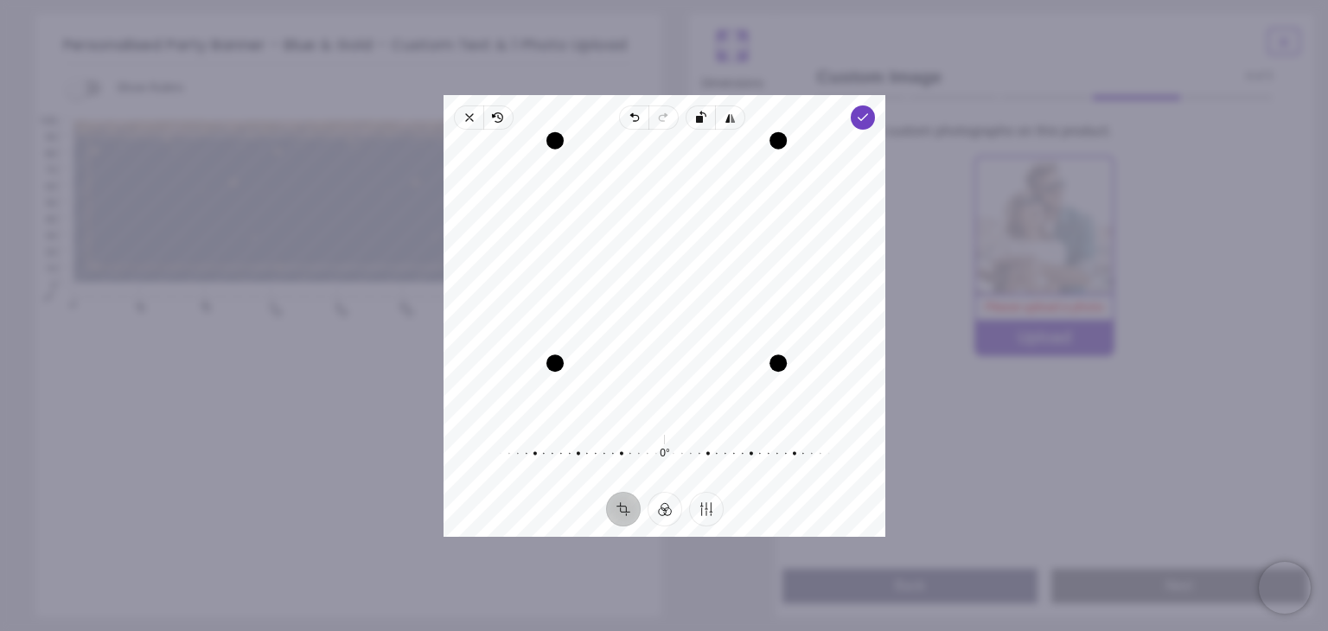
drag, startPoint x: 664, startPoint y: 160, endPoint x: 665, endPoint y: 131, distance: 28.5
click at [665, 131] on div "Drag edge t" at bounding box center [666, 139] width 223 height 17
click at [866, 119] on icon "button" at bounding box center [863, 118] width 14 height 14
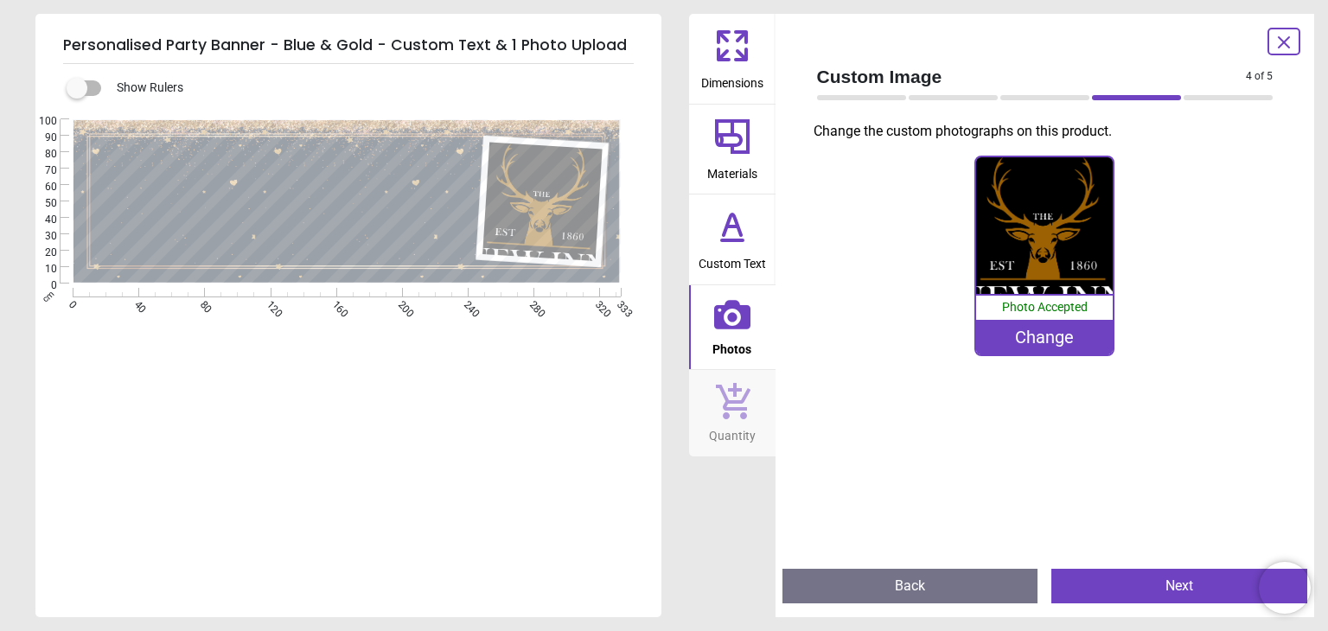
click at [1051, 329] on div "Change" at bounding box center [1044, 337] width 137 height 35
click at [1044, 343] on div "Change" at bounding box center [1044, 337] width 137 height 35
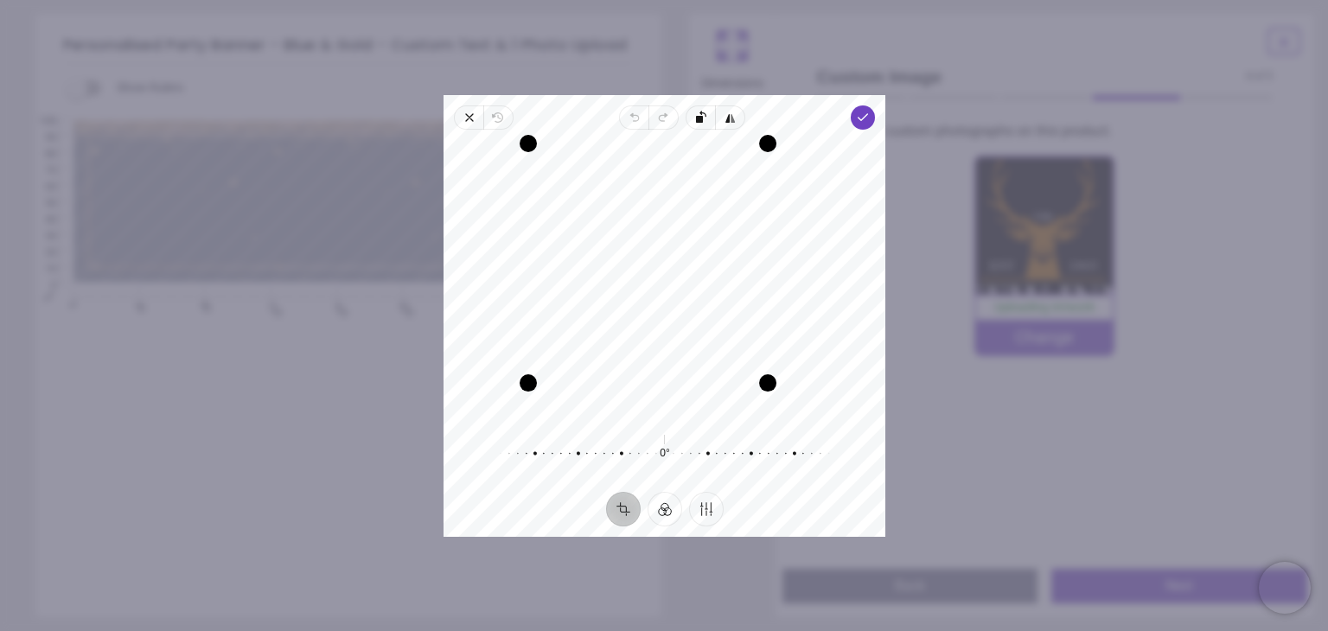
drag, startPoint x: 796, startPoint y: 415, endPoint x: 802, endPoint y: 335, distance: 79.8
click at [802, 335] on div "Recenter" at bounding box center [664, 280] width 414 height 272
drag, startPoint x: 537, startPoint y: 146, endPoint x: 589, endPoint y: 96, distance: 72.2
click at [589, 96] on div "Close Revert Undo Redo Rotate left Flip horizontal Done Crop Filter Finetune Re…" at bounding box center [665, 316] width 442 height 442
drag, startPoint x: 532, startPoint y: 321, endPoint x: 572, endPoint y: 316, distance: 40.1
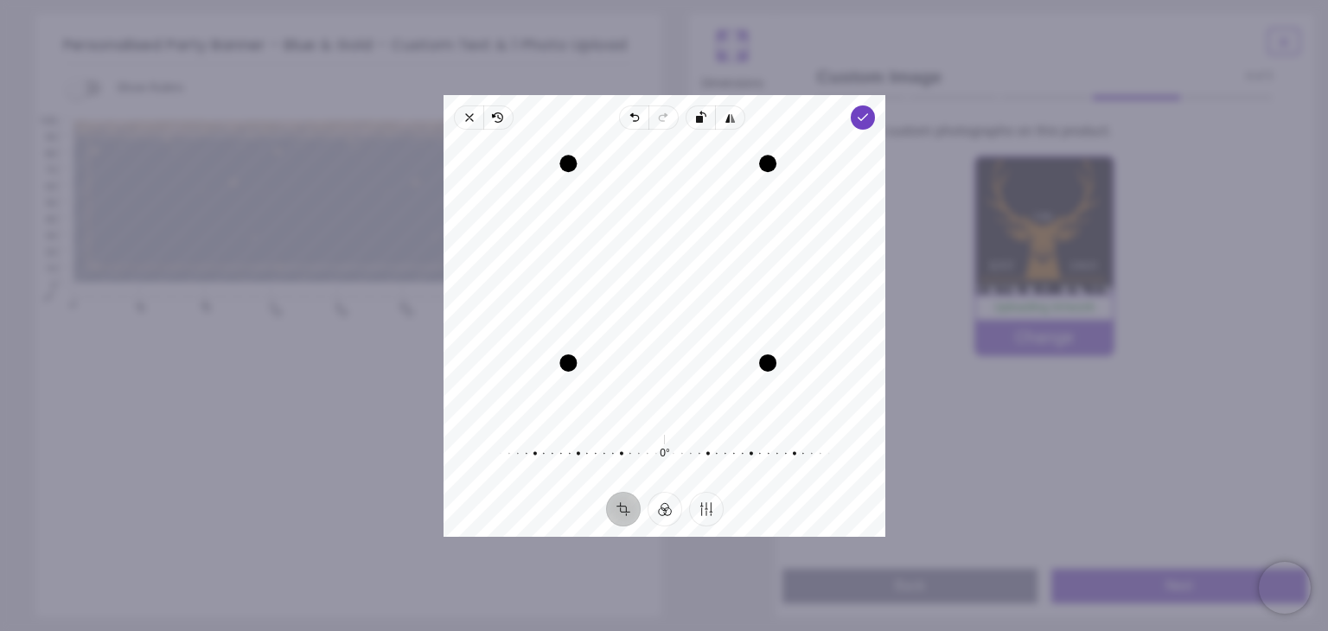
click at [572, 316] on div "Drag edge l" at bounding box center [567, 263] width 17 height 200
drag, startPoint x: 665, startPoint y: 188, endPoint x: 668, endPoint y: 214, distance: 26.9
click at [668, 214] on div "Recenter" at bounding box center [664, 280] width 414 height 272
click at [864, 120] on icon "button" at bounding box center [863, 118] width 14 height 14
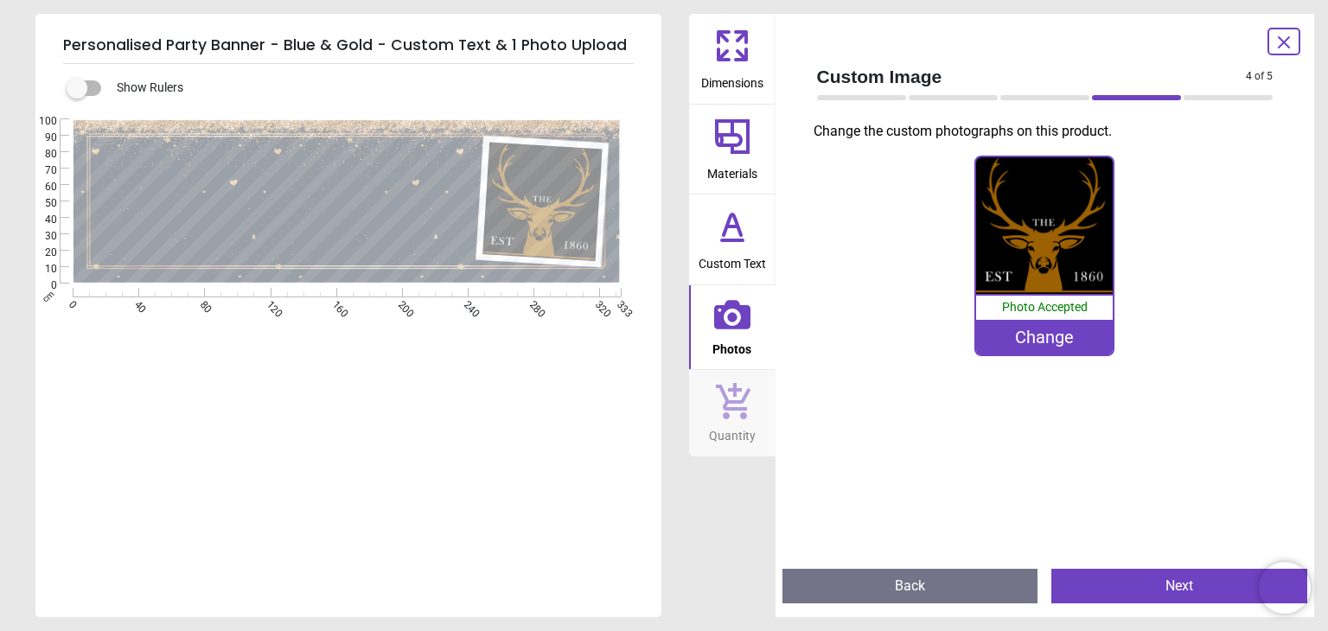
click at [1058, 342] on div "Change" at bounding box center [1044, 337] width 137 height 35
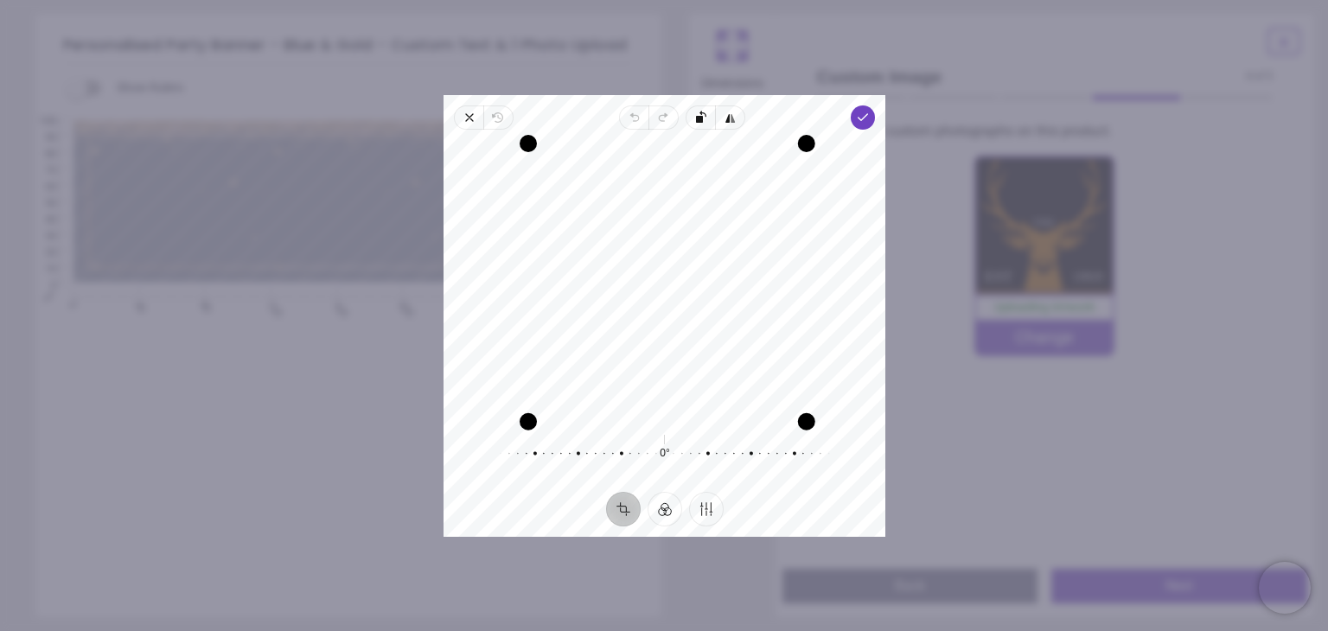
drag, startPoint x: 806, startPoint y: 416, endPoint x: 827, endPoint y: 461, distance: 49.5
click at [827, 461] on div "Recenter 0° Reset" at bounding box center [665, 311] width 442 height 362
drag, startPoint x: 802, startPoint y: 418, endPoint x: 807, endPoint y: 442, distance: 23.9
click at [807, 442] on div "Recenter 0° Reset" at bounding box center [665, 311] width 442 height 362
click at [863, 121] on icon "button" at bounding box center [863, 118] width 14 height 14
